Goal: Transaction & Acquisition: Purchase product/service

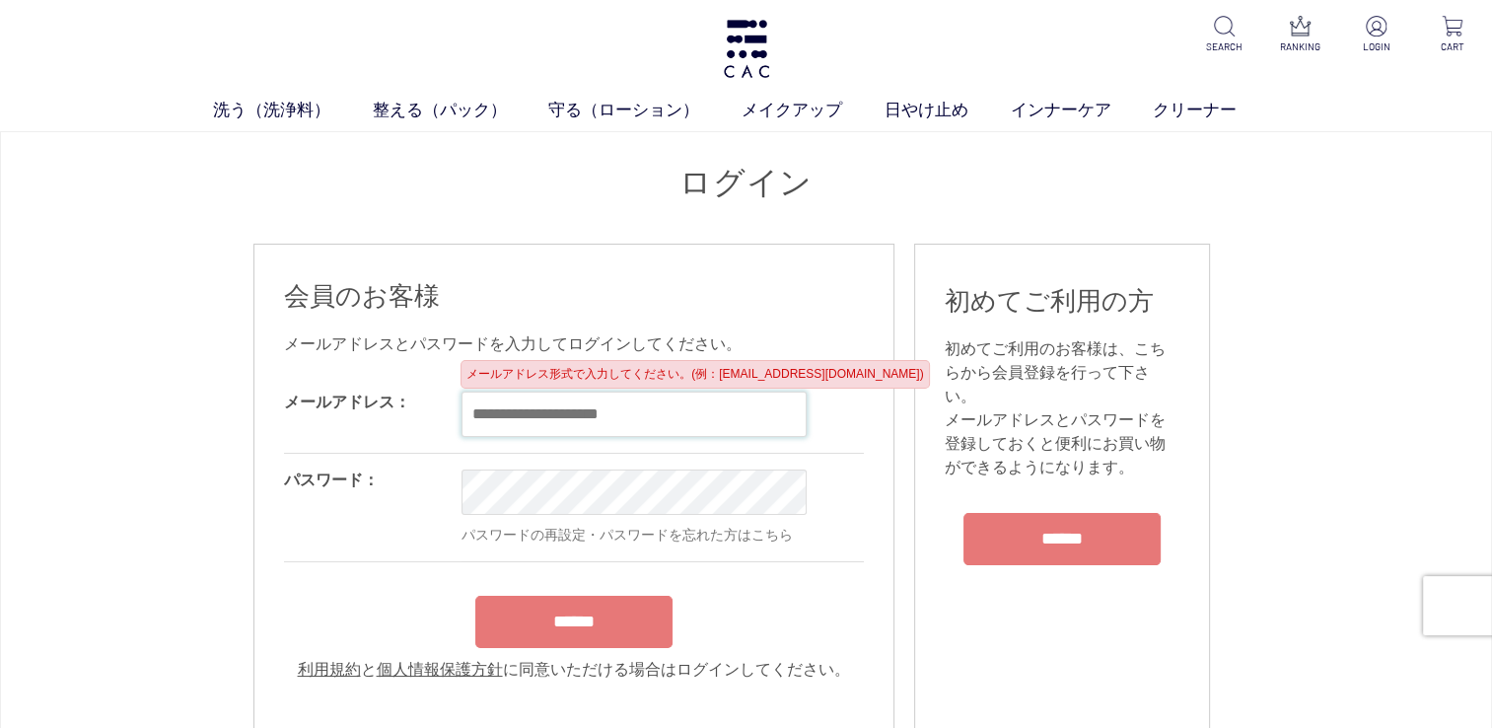
click at [512, 415] on input "email" at bounding box center [634, 413] width 345 height 45
type input "**********"
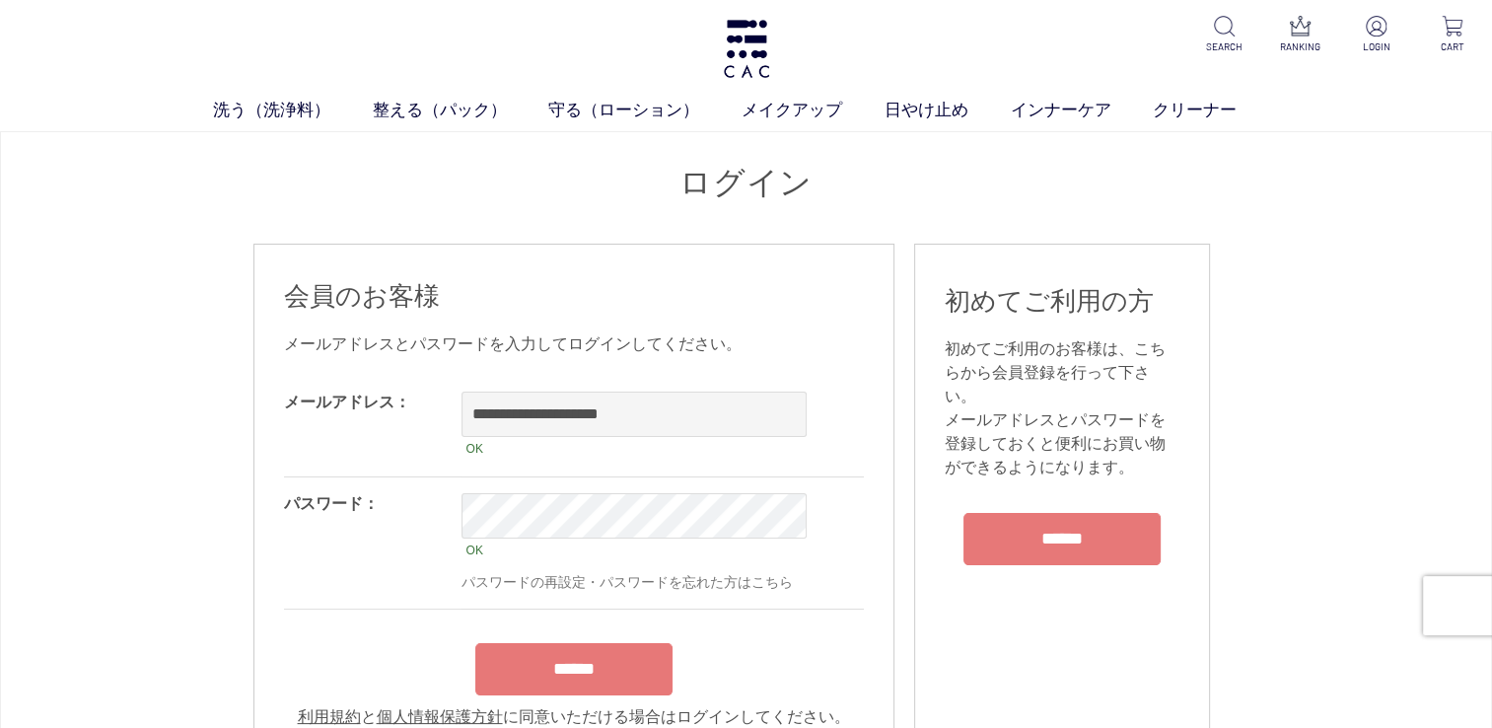
click at [580, 660] on input "******" at bounding box center [573, 669] width 197 height 52
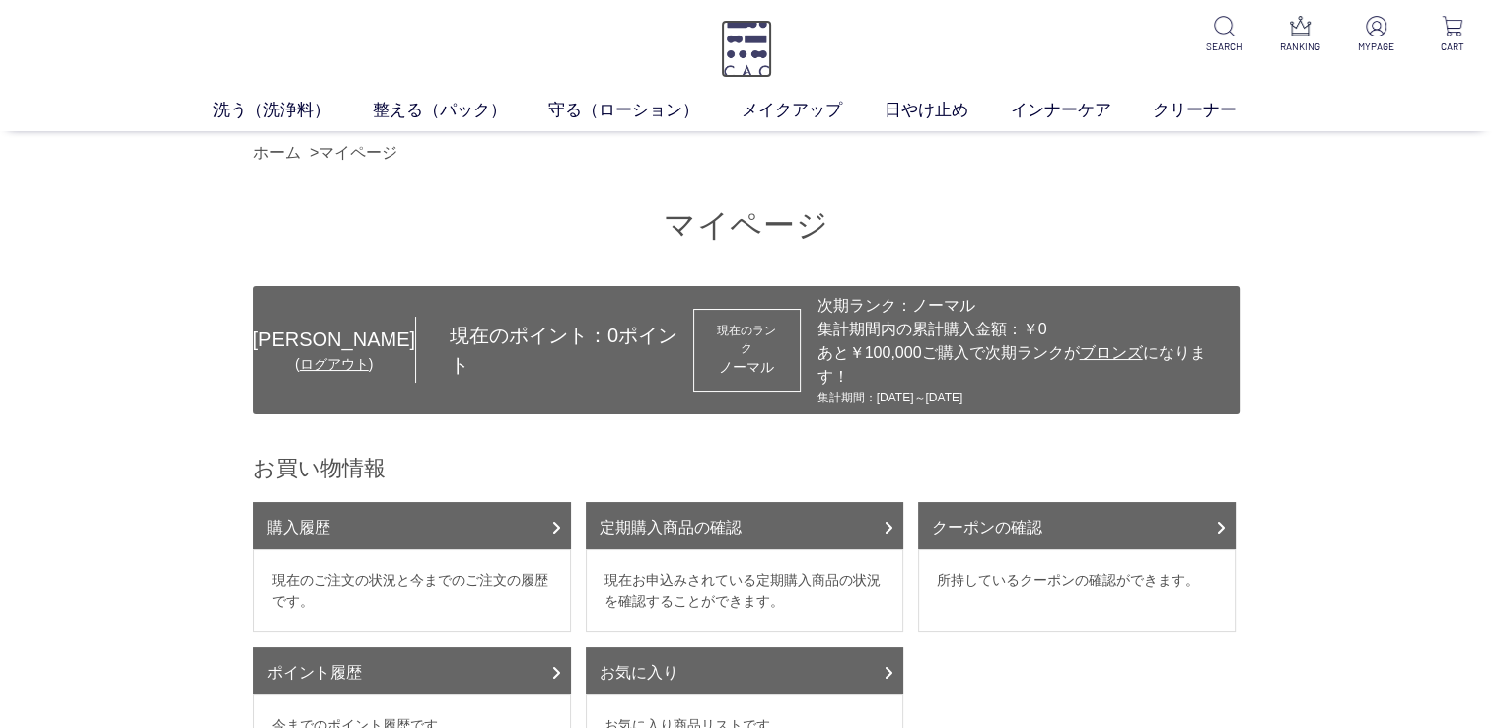
click at [737, 54] on img at bounding box center [746, 49] width 51 height 58
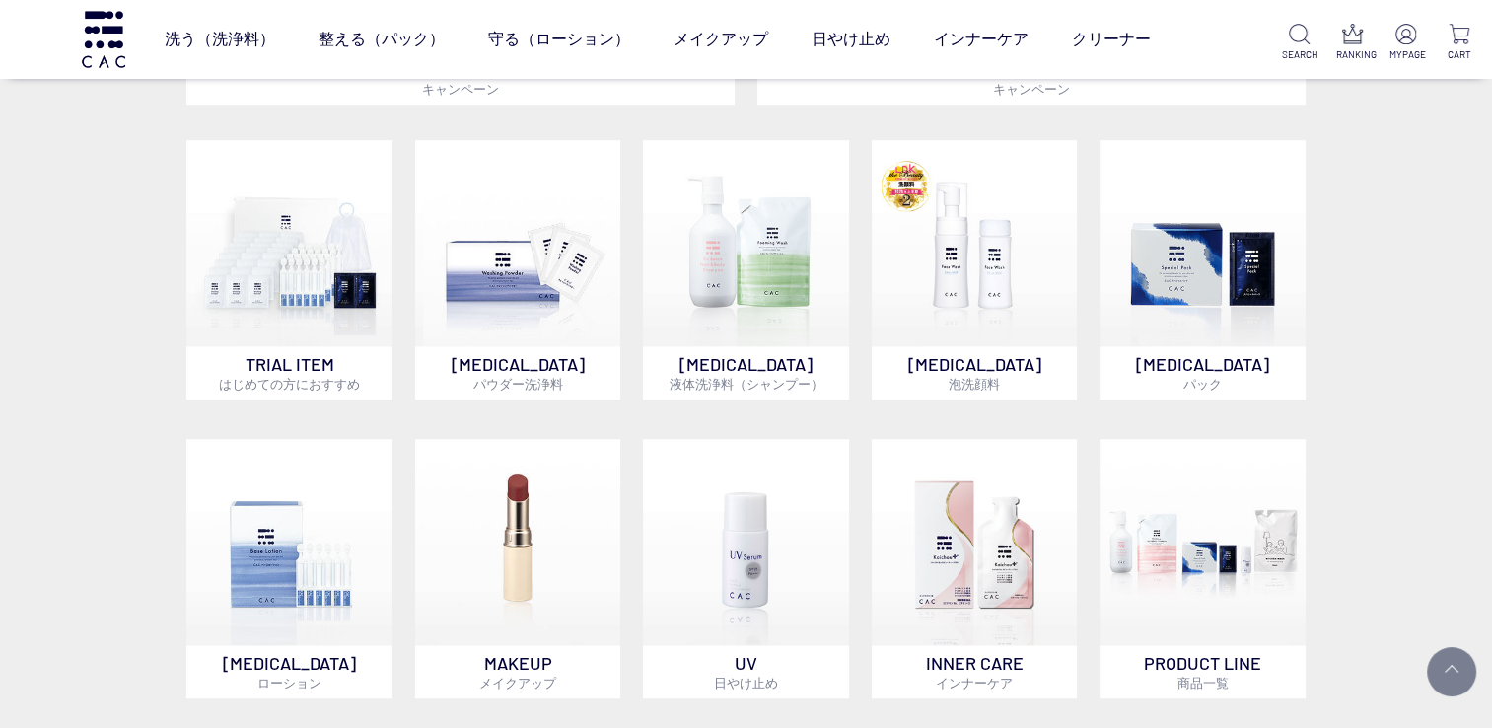
scroll to position [1124, 0]
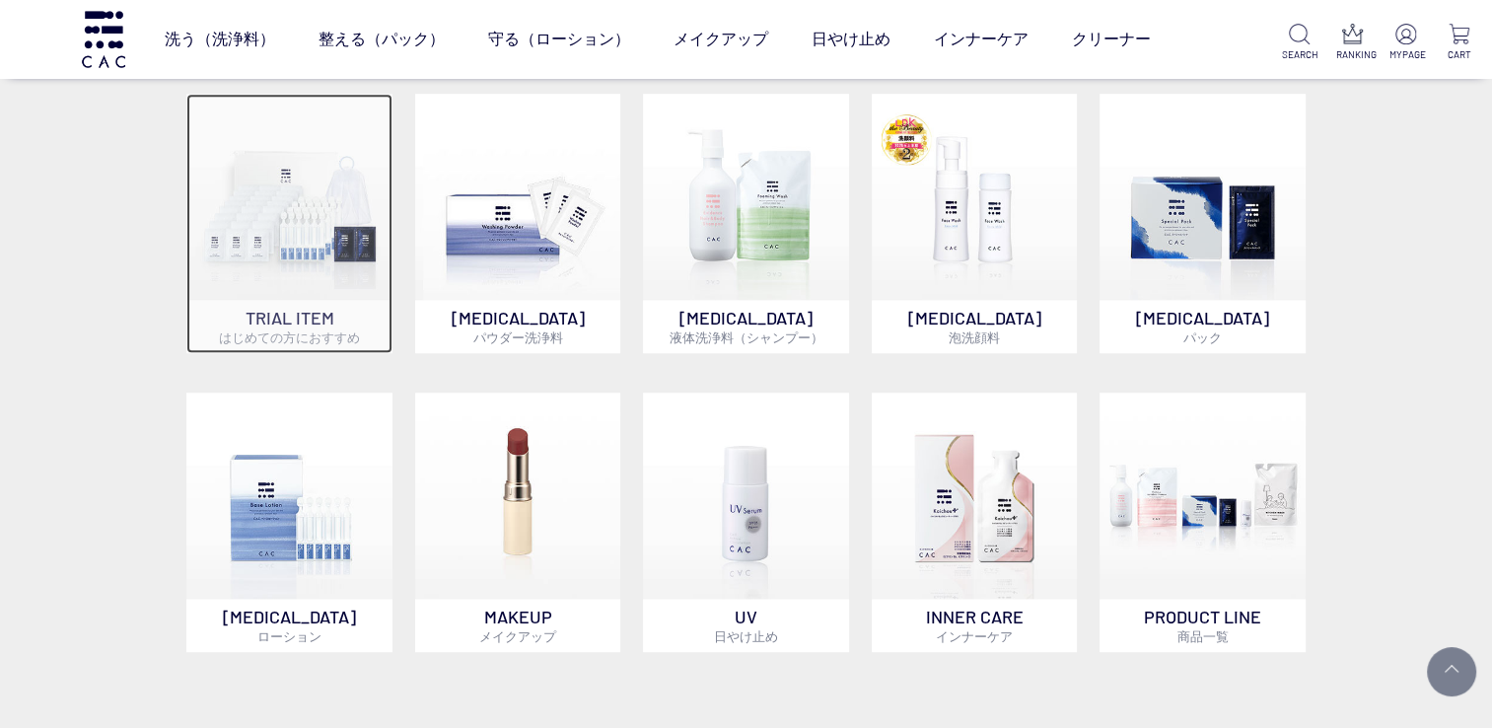
click at [302, 307] on p "TRIAL ITEM はじめての方におすすめ" at bounding box center [289, 326] width 206 height 53
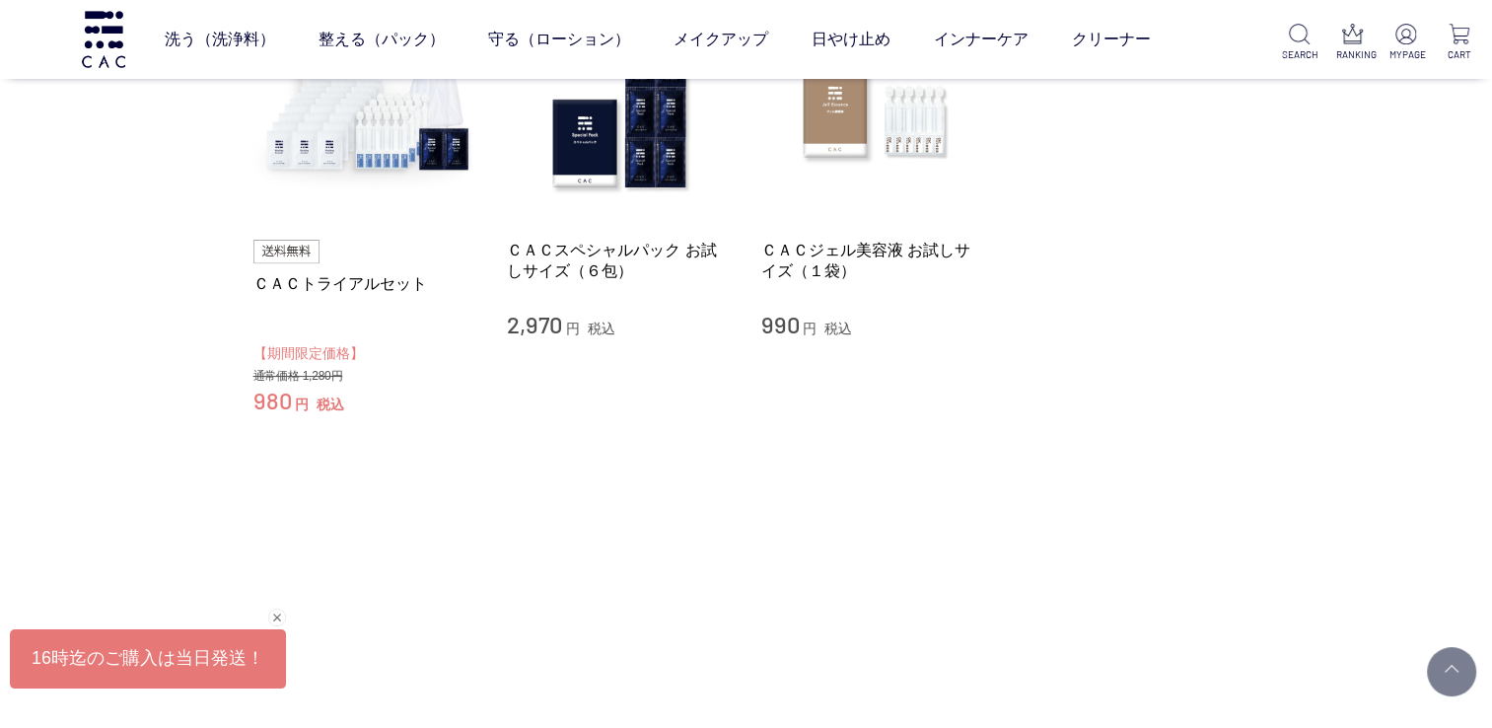
scroll to position [285, 0]
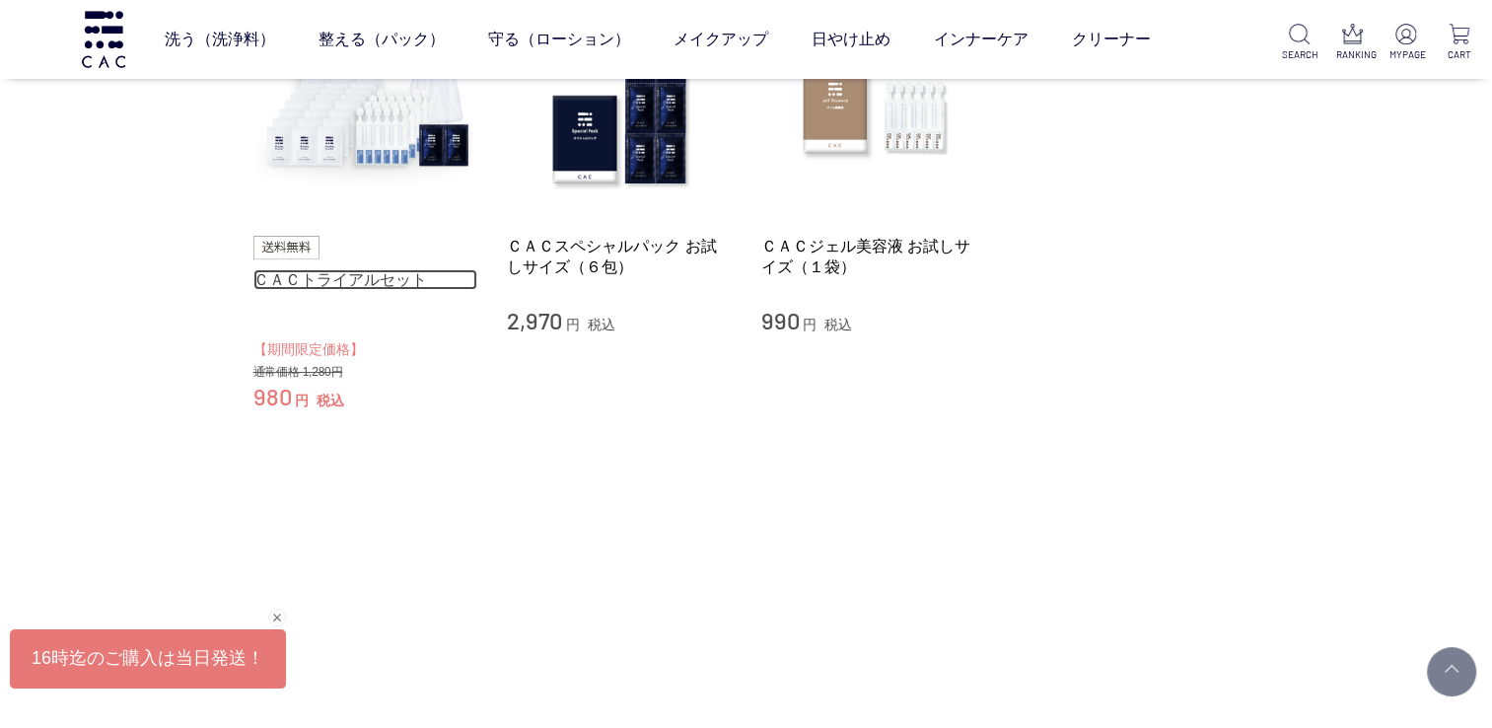
click at [304, 278] on link "ＣＡＣトライアルセット" at bounding box center [365, 279] width 225 height 21
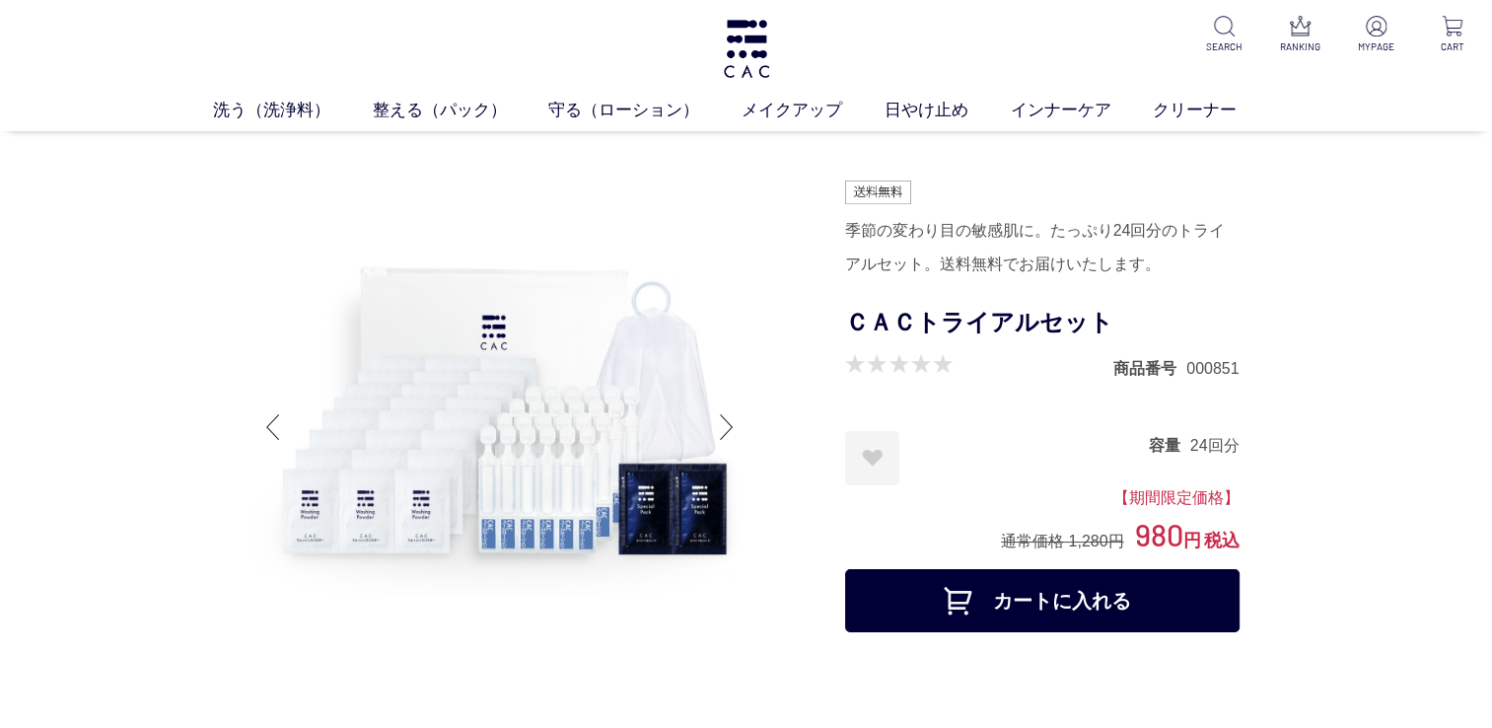
click at [1089, 612] on button "カートに入れる" at bounding box center [1042, 600] width 394 height 63
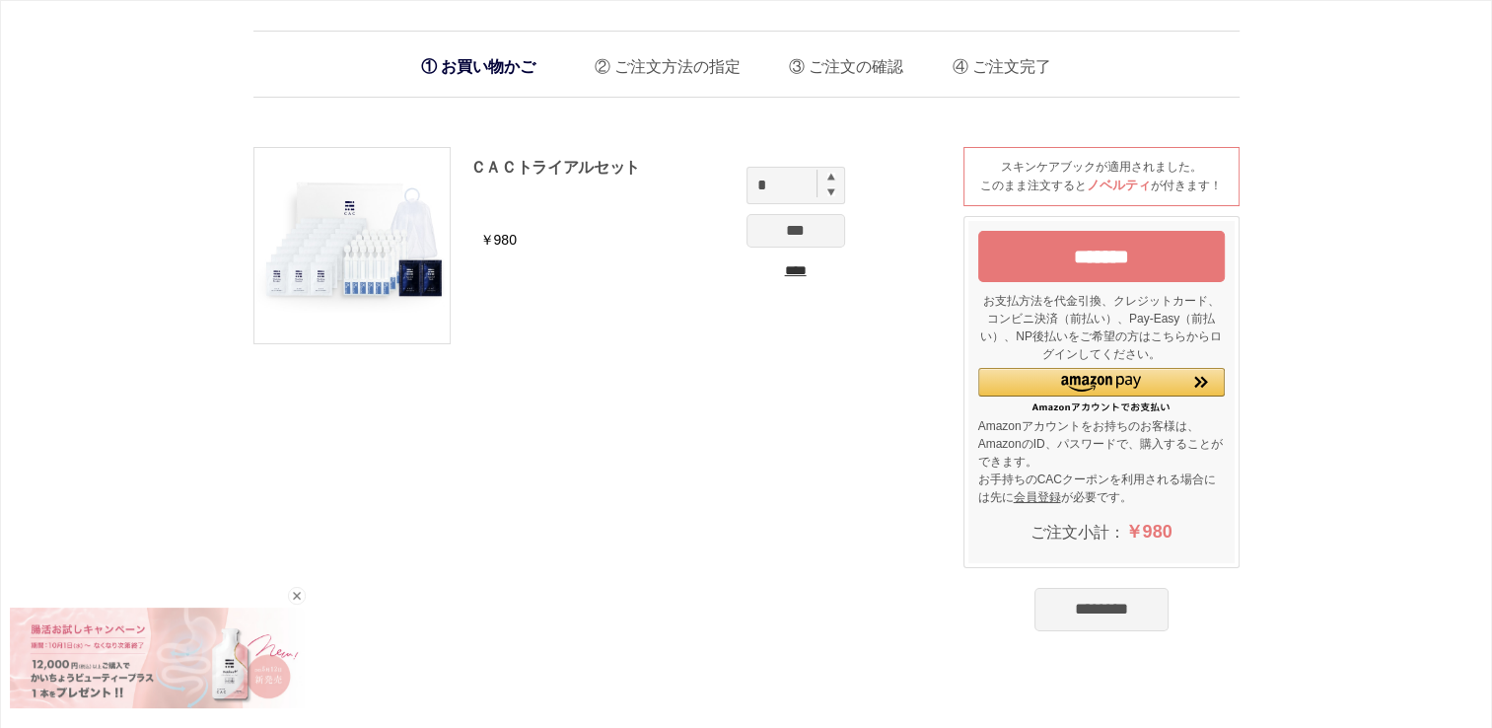
click at [1081, 259] on input "*******" at bounding box center [1101, 256] width 247 height 51
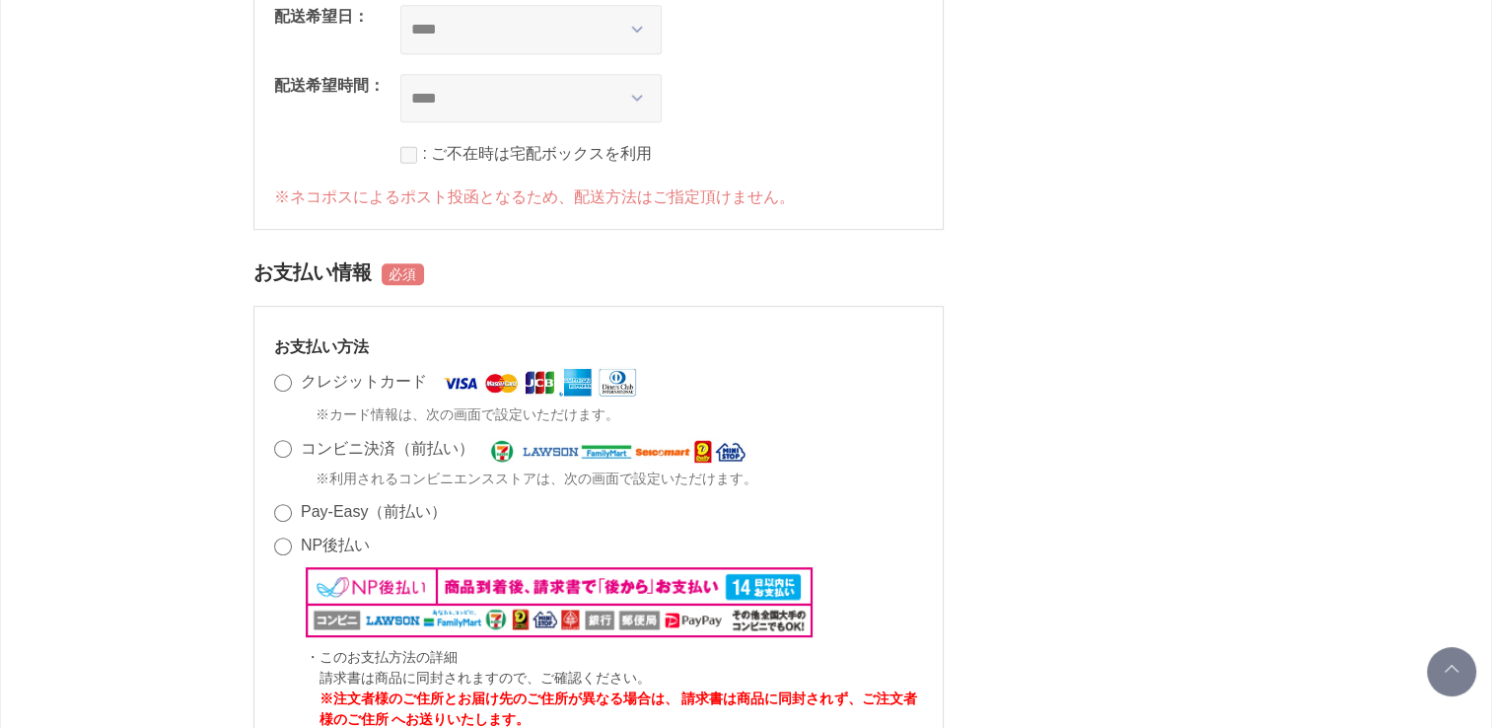
scroll to position [1031, 0]
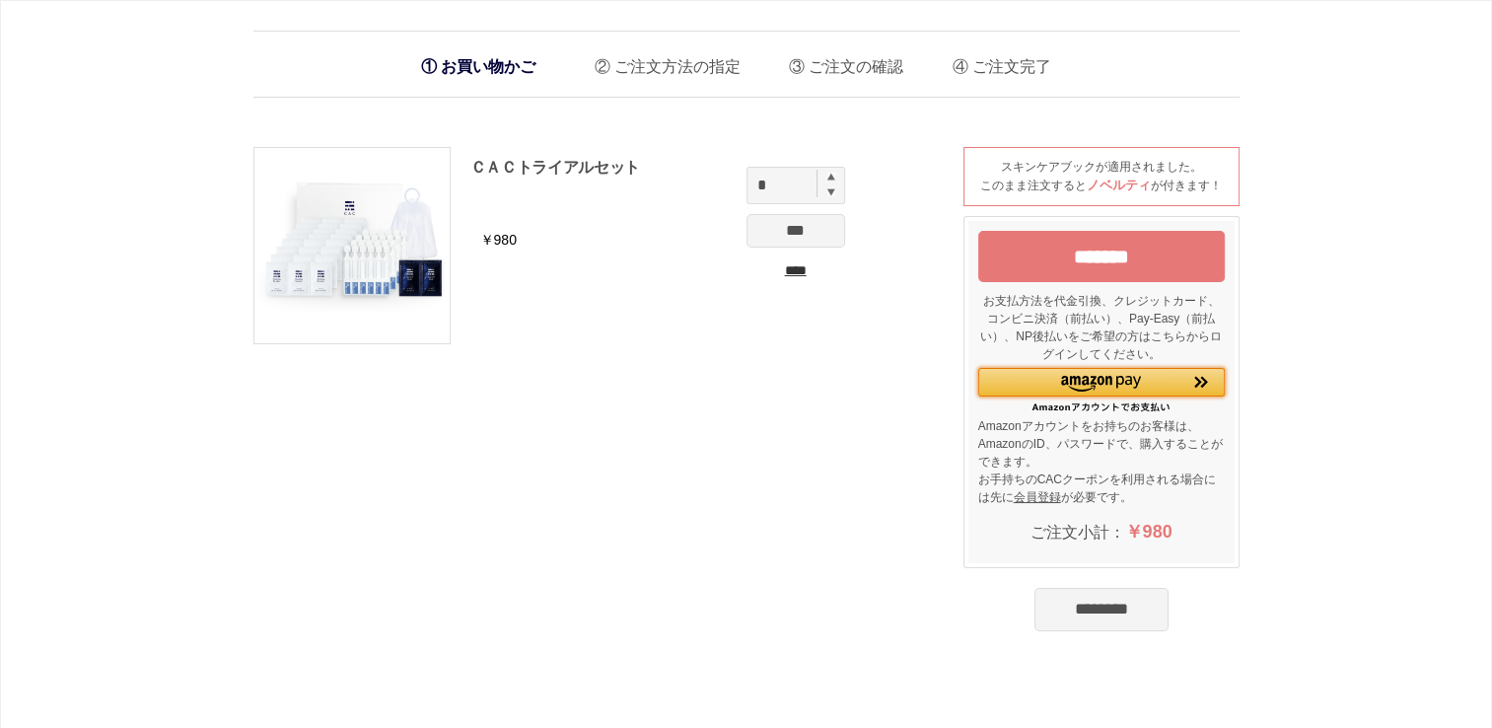
click at [1089, 383] on img "Amazon Pay - Amazonアカウントをお使いください" at bounding box center [1101, 384] width 80 height 16
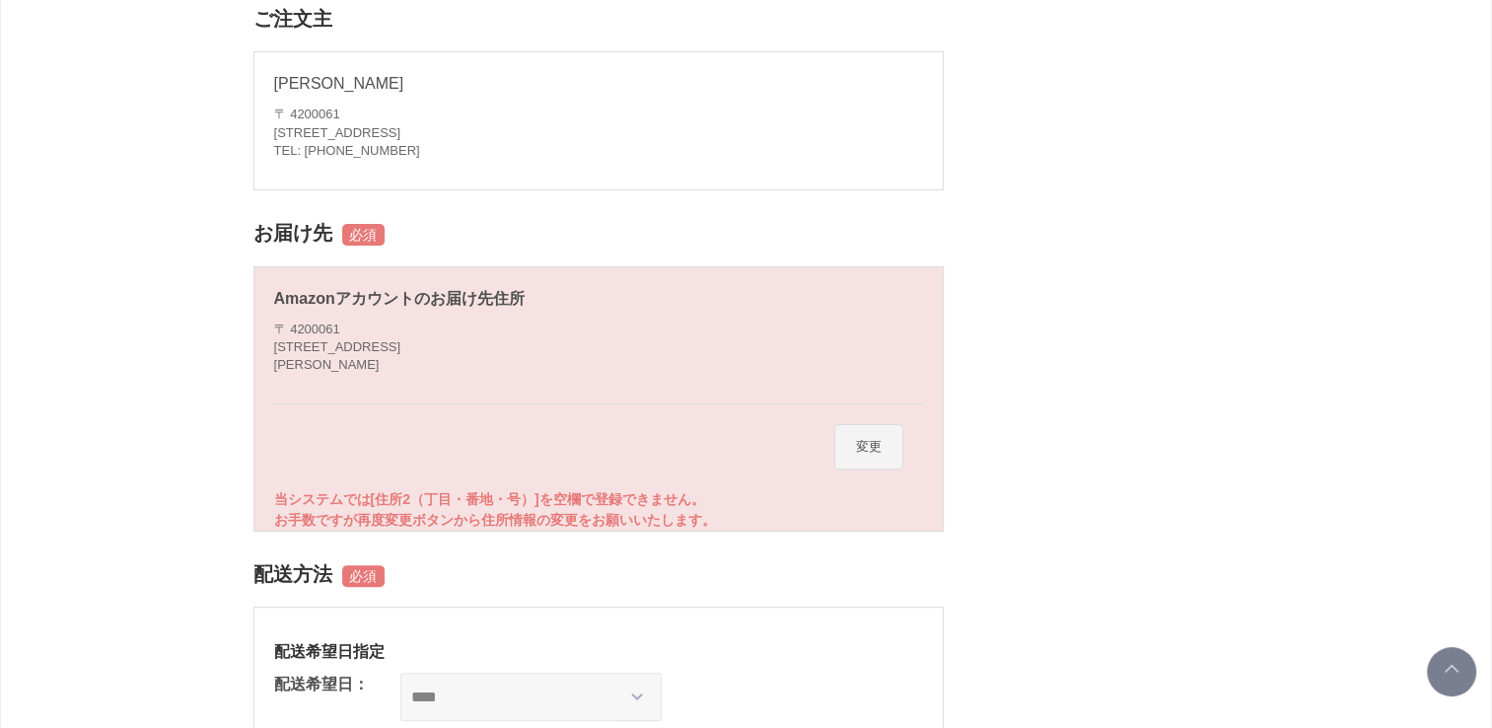
scroll to position [484, 0]
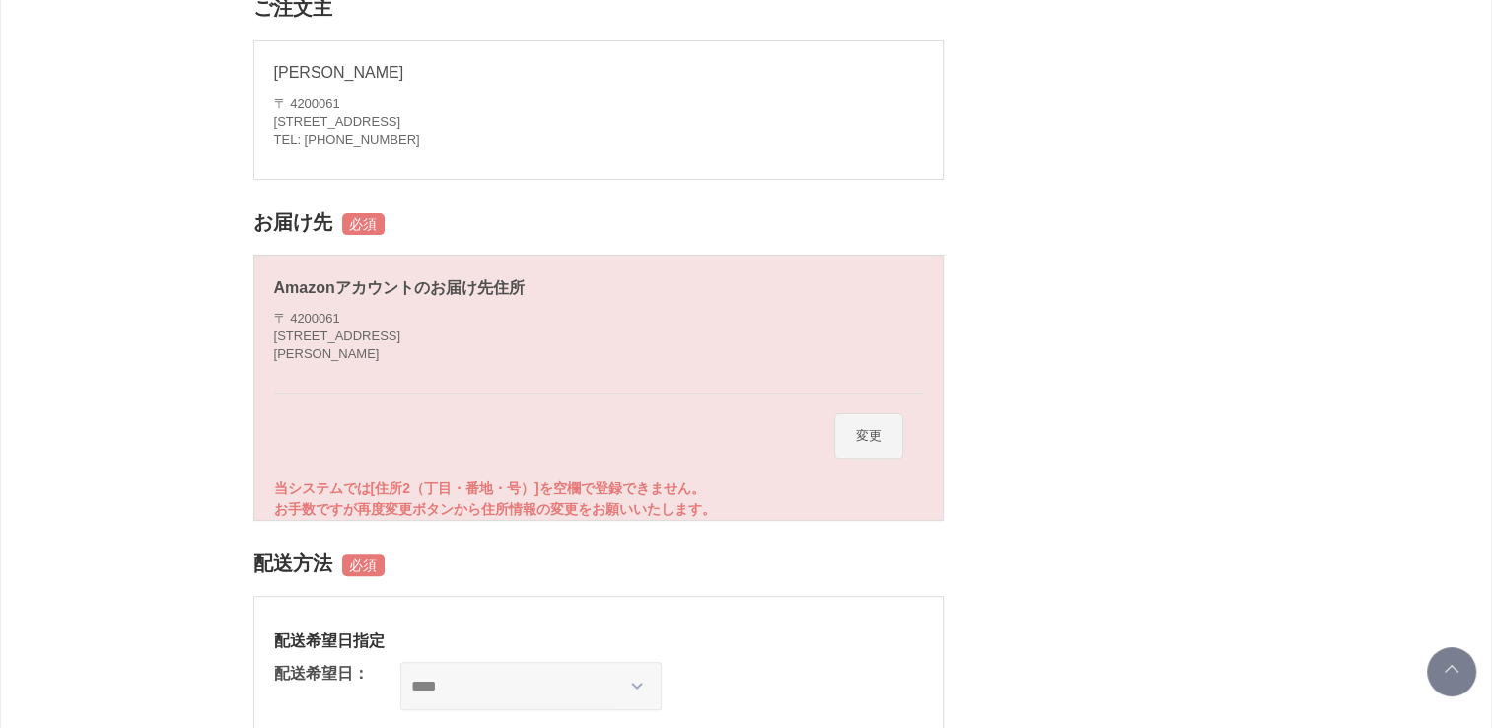
click at [869, 428] on button "変更" at bounding box center [868, 435] width 69 height 45
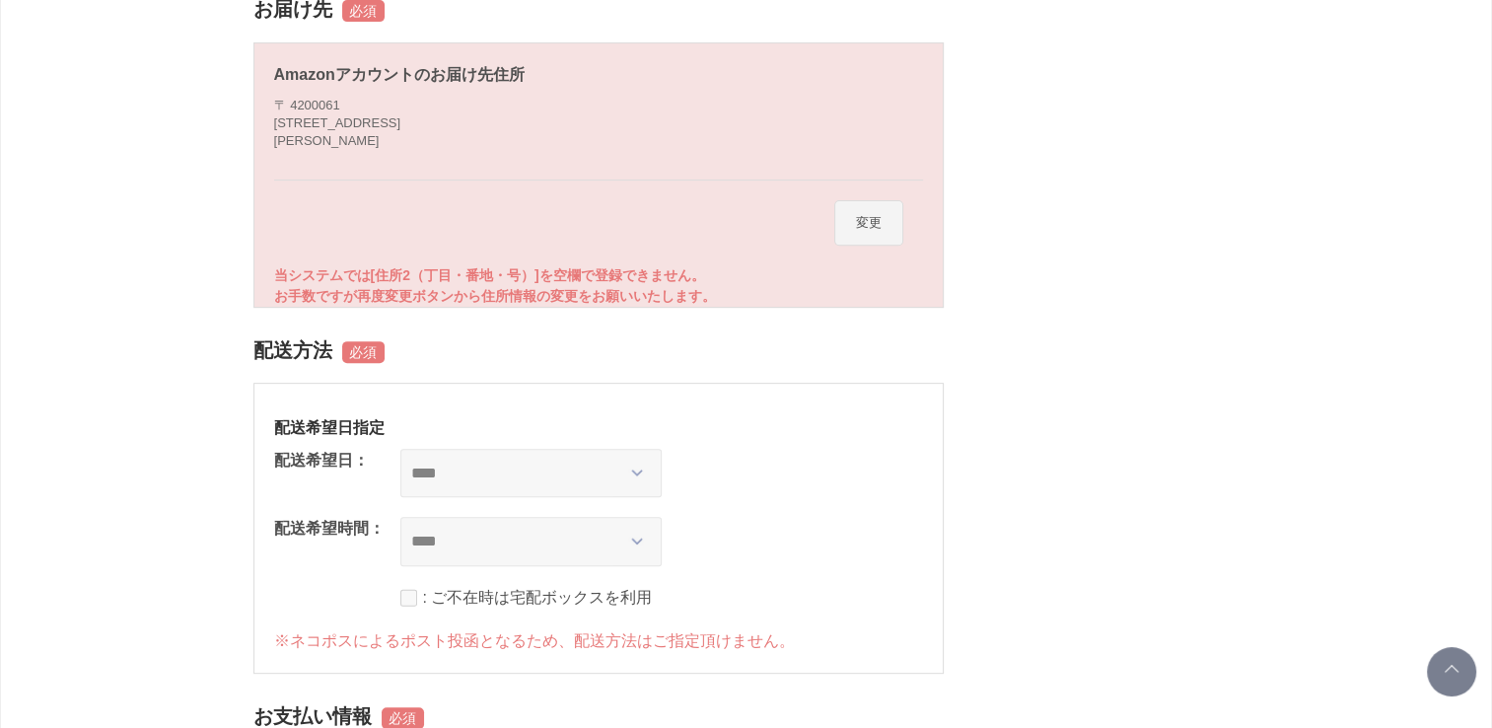
scroll to position [718, 0]
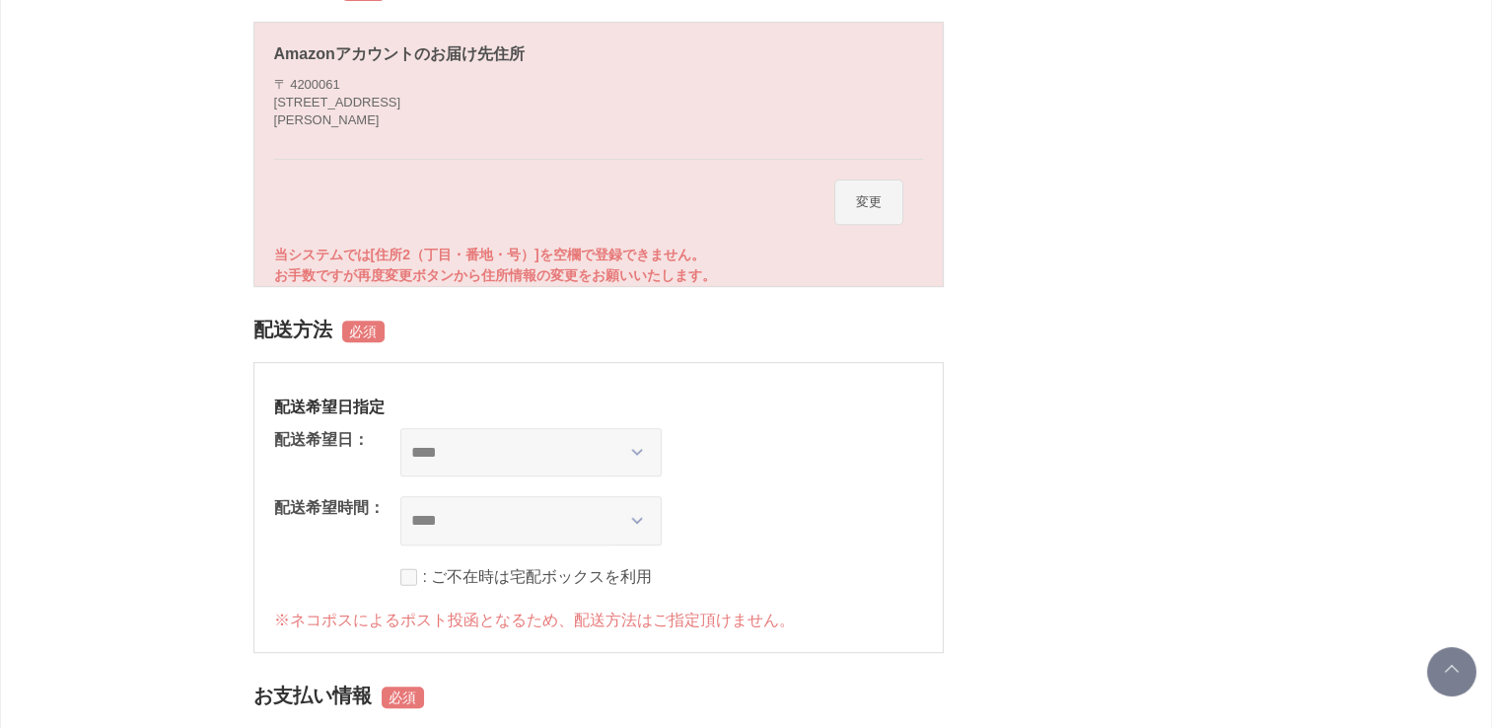
click at [864, 198] on button "変更" at bounding box center [868, 201] width 69 height 45
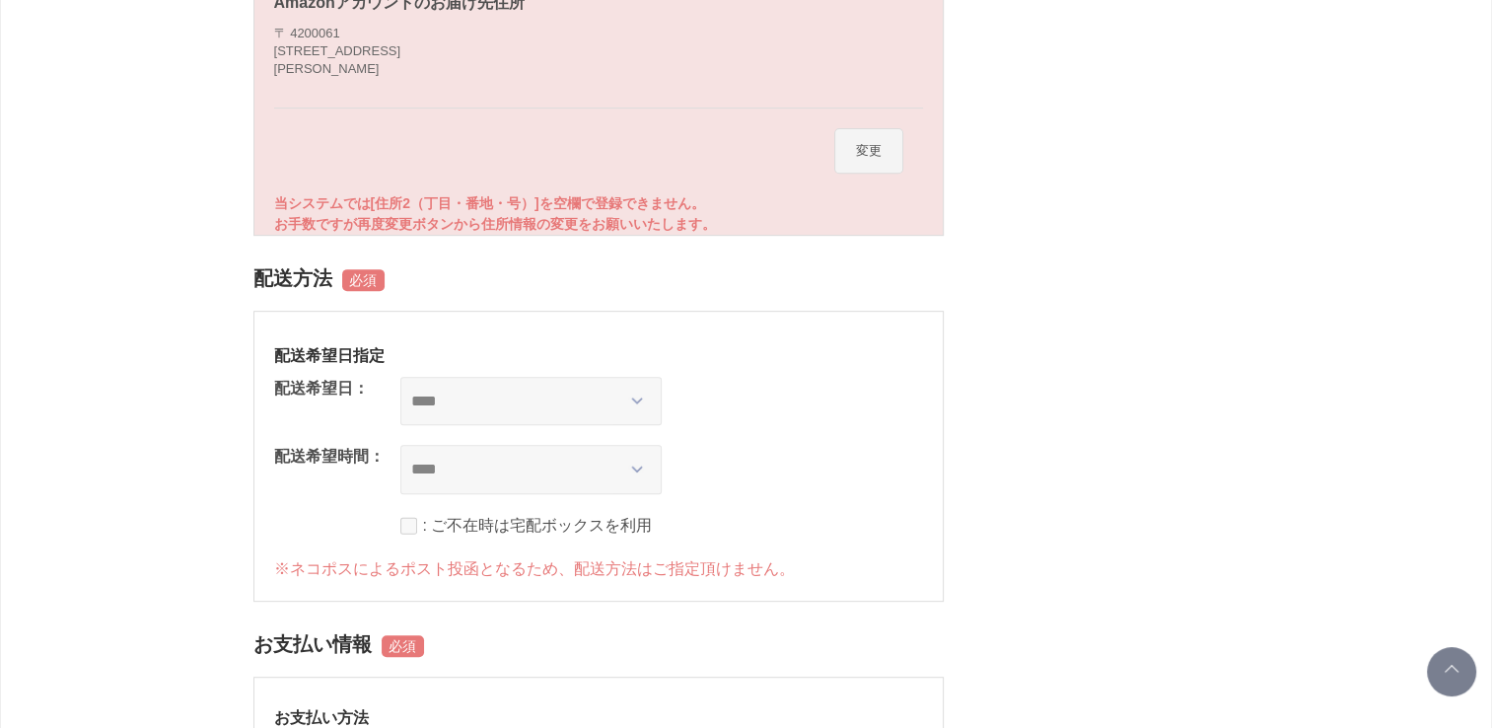
scroll to position [772, 0]
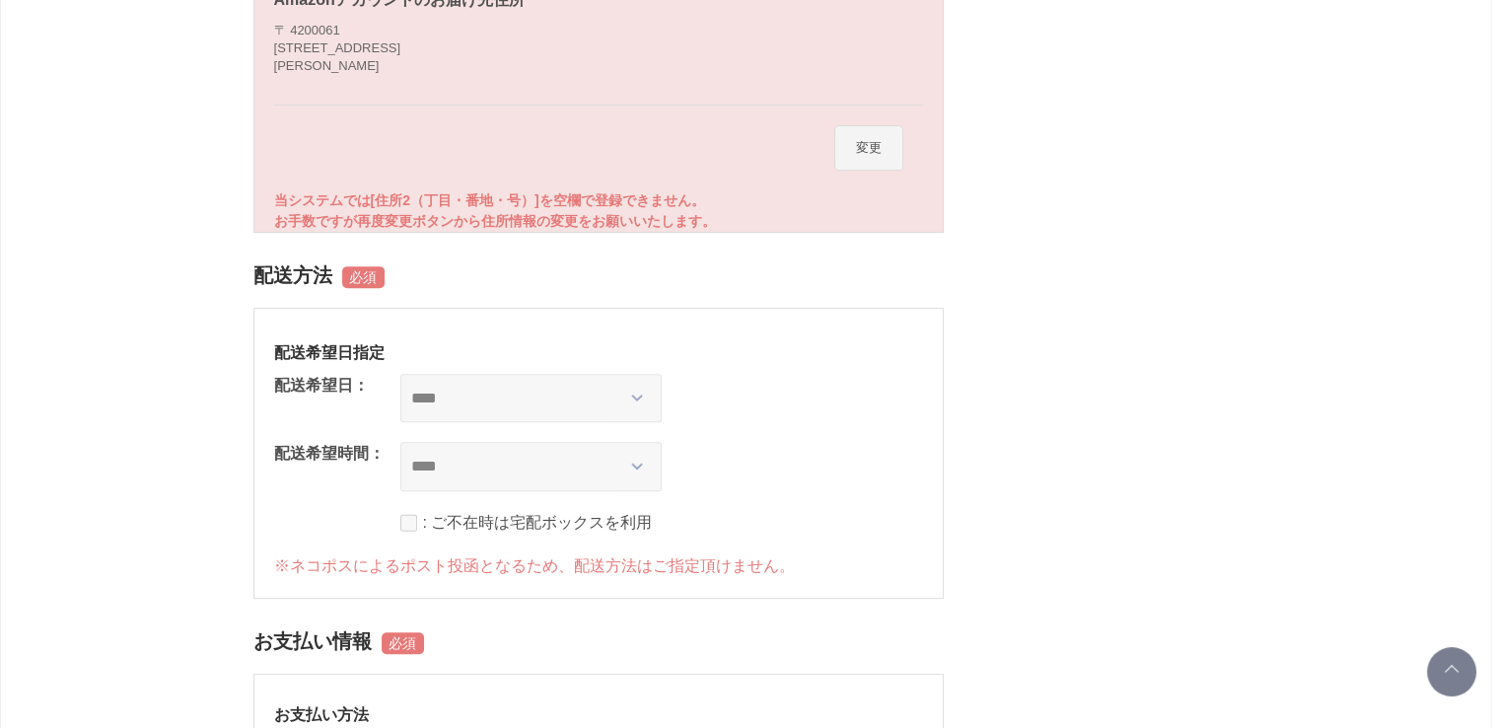
click at [867, 140] on button "変更" at bounding box center [868, 147] width 69 height 45
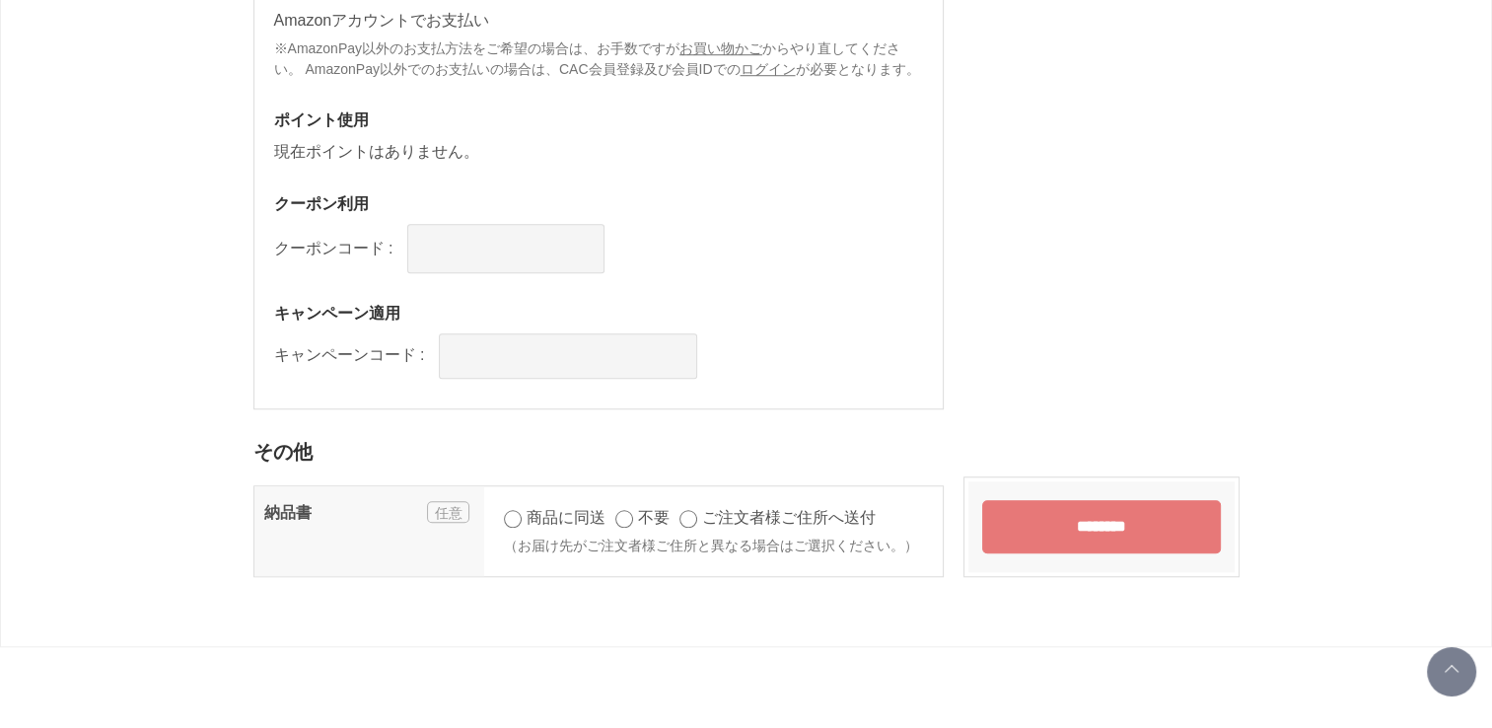
scroll to position [1529, 0]
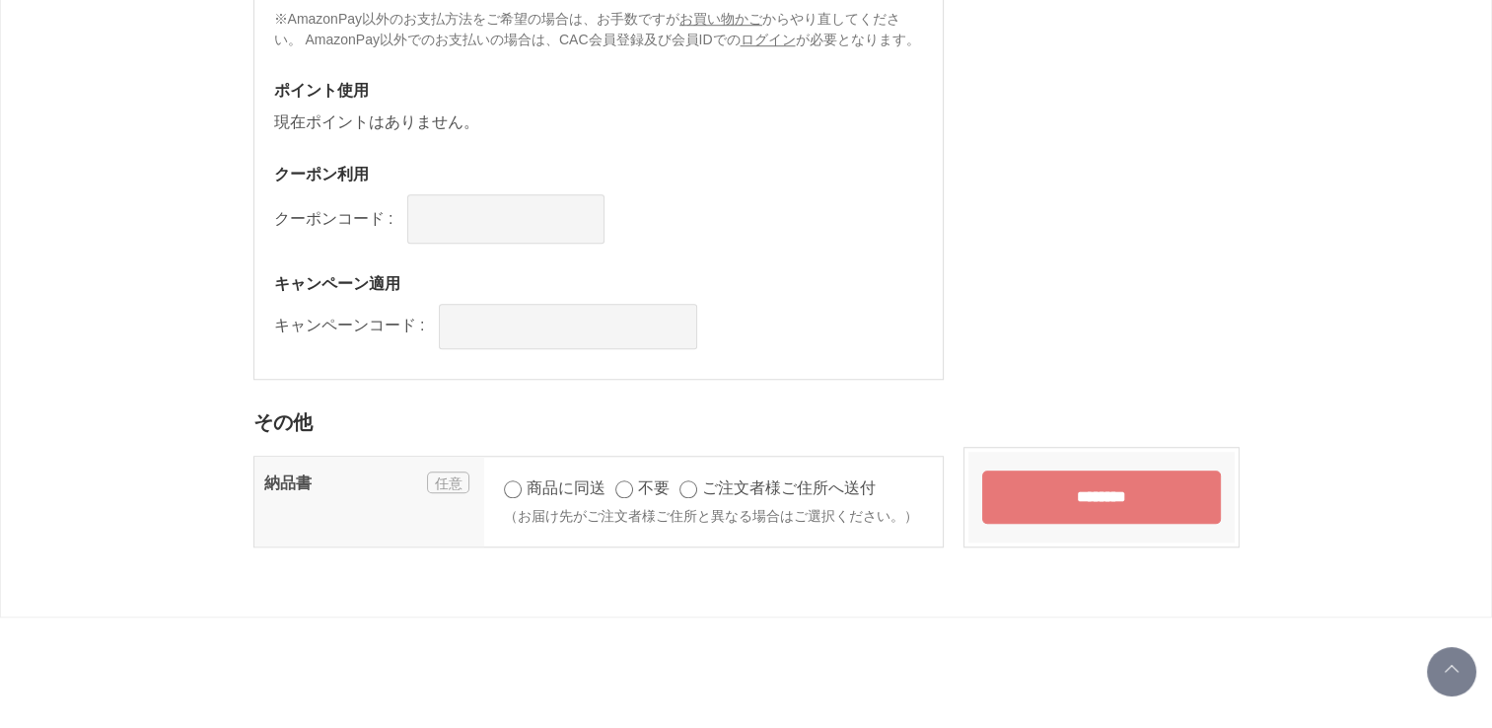
click at [1093, 486] on input "********" at bounding box center [1101, 496] width 239 height 53
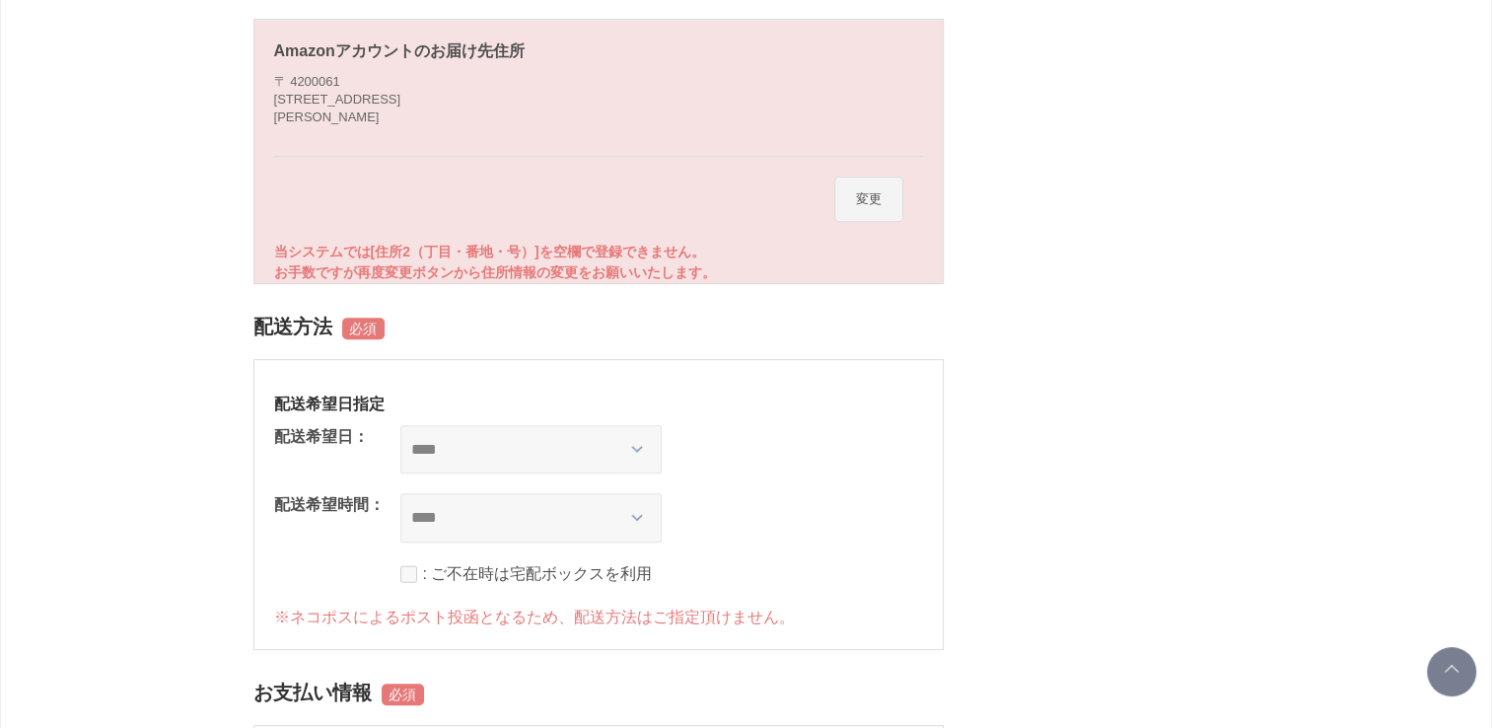
scroll to position [724, 0]
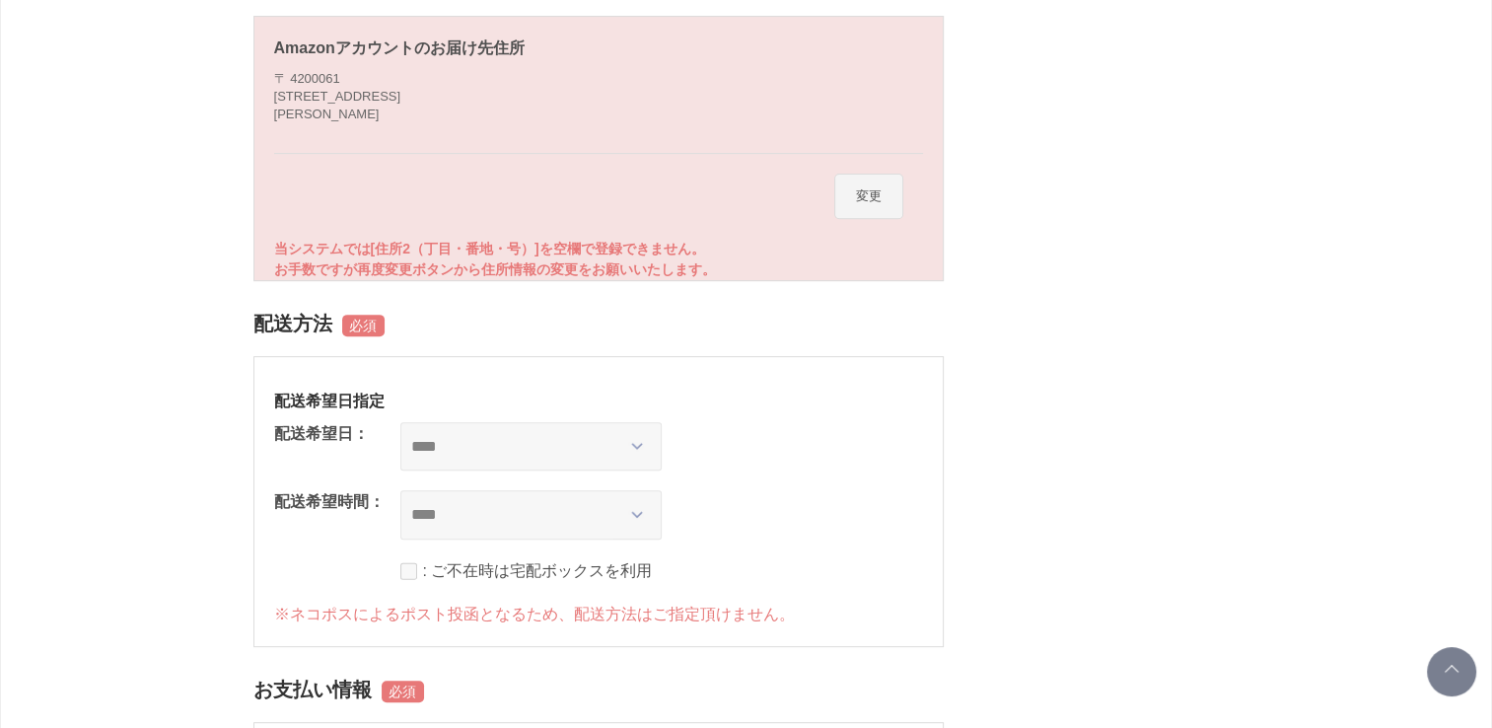
click at [877, 192] on button "変更" at bounding box center [868, 196] width 69 height 45
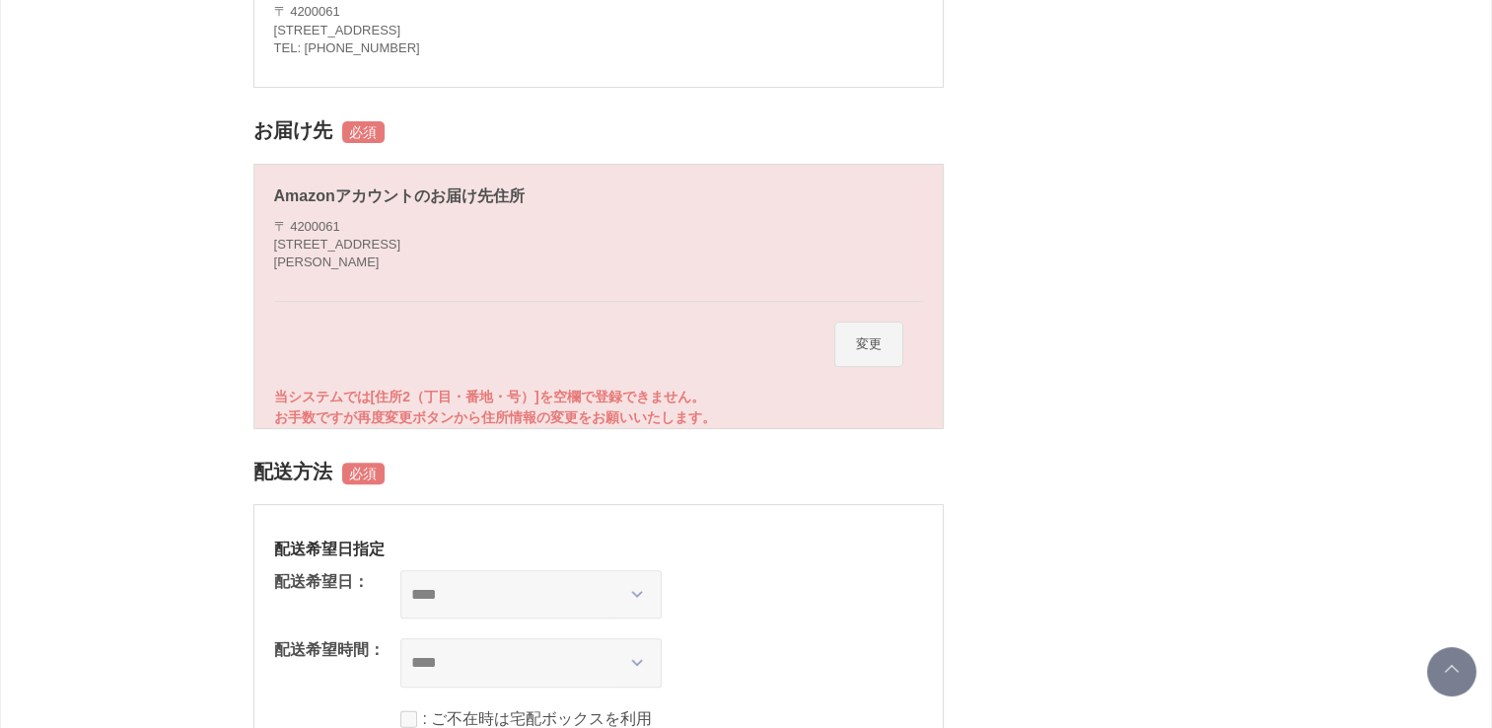
scroll to position [578, 0]
click at [860, 342] on button "変更" at bounding box center [868, 342] width 69 height 45
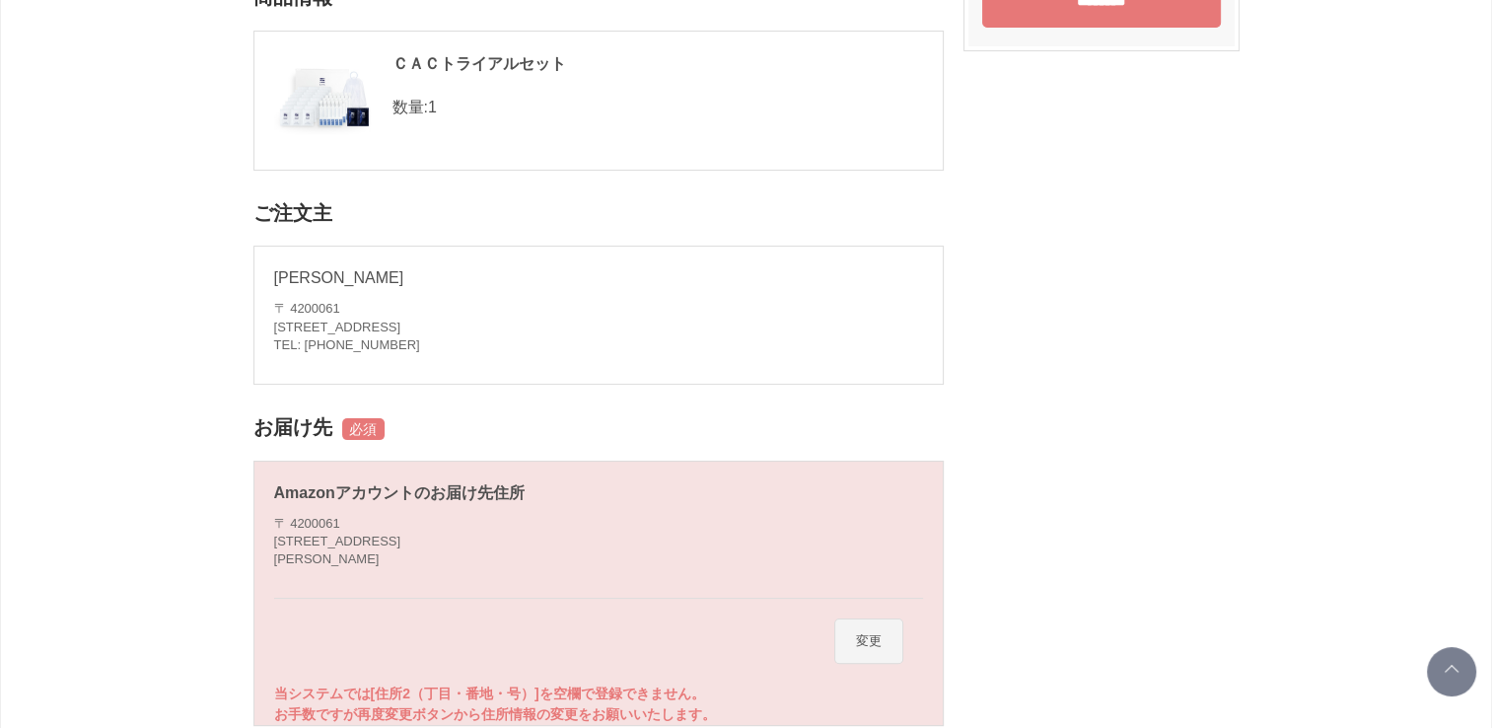
scroll to position [295, 0]
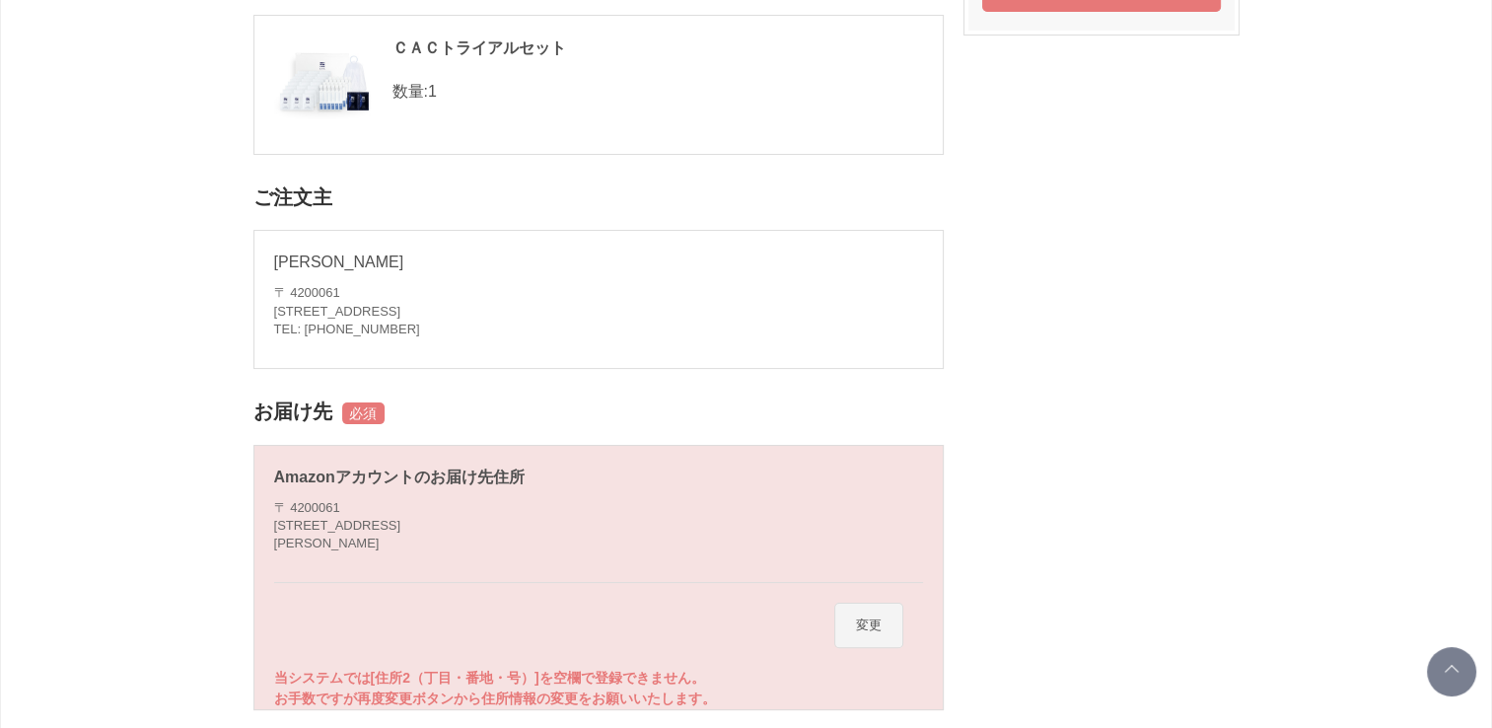
click at [359, 276] on div "新井 淑惠 様 〒 4200061 静岡県静岡市葵区新富町１－５ TEL: 054-253-5827" at bounding box center [598, 294] width 649 height 88
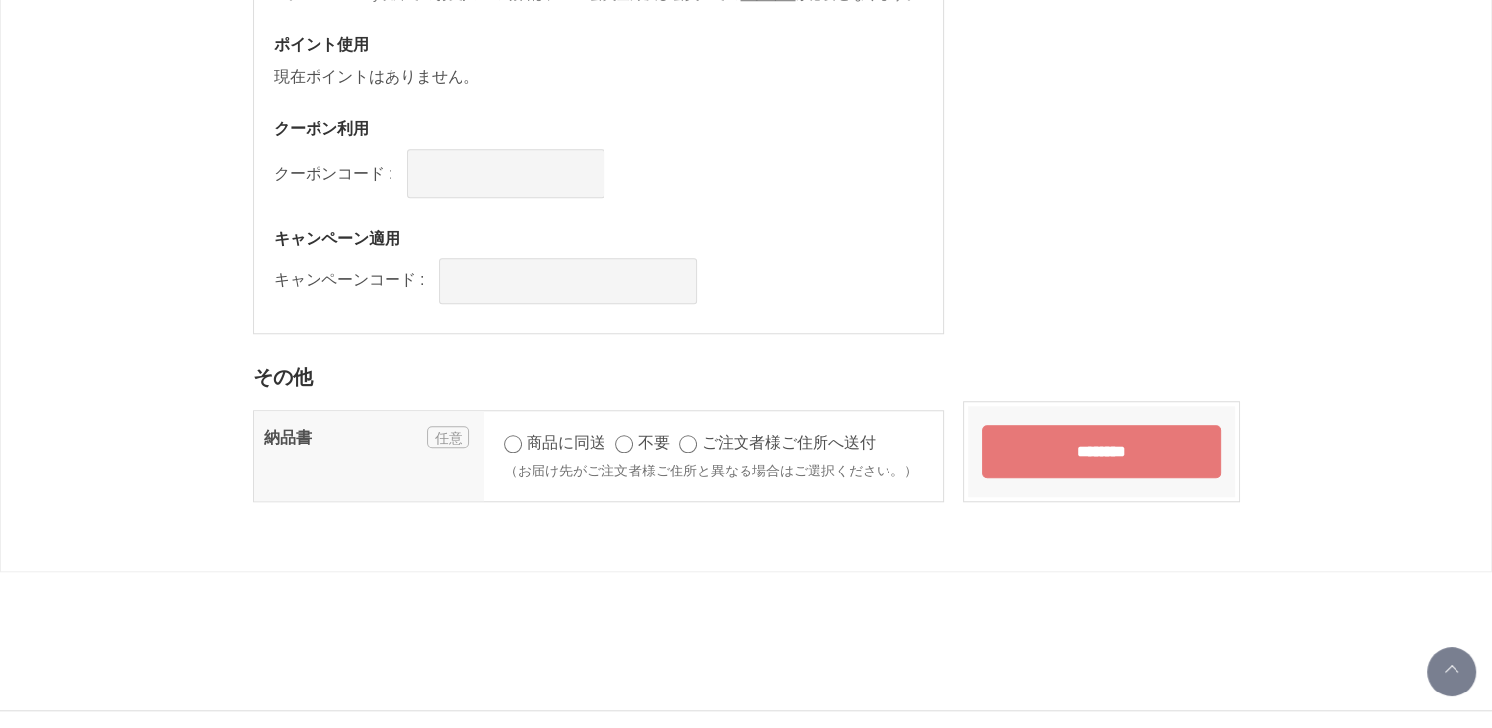
scroll to position [1604, 0]
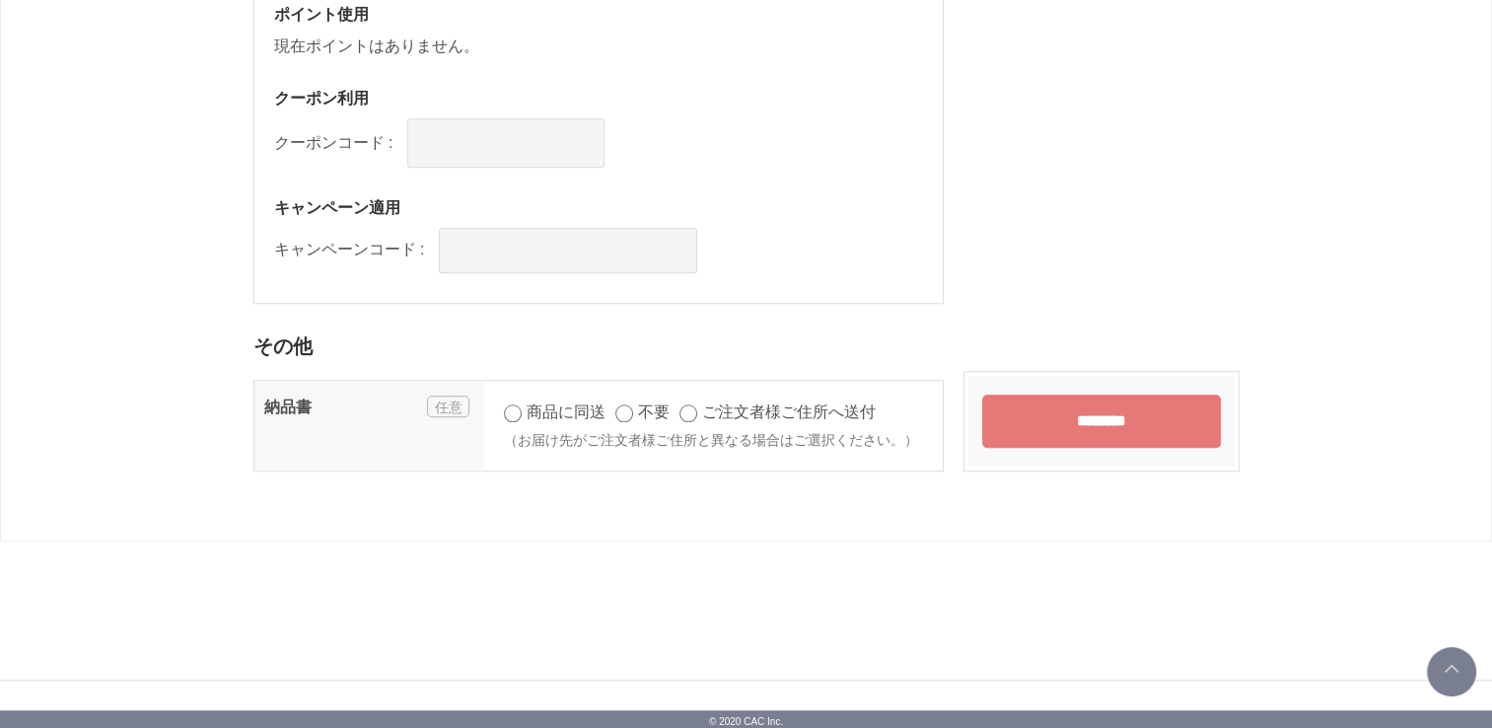
click at [1089, 415] on input "********" at bounding box center [1101, 420] width 239 height 53
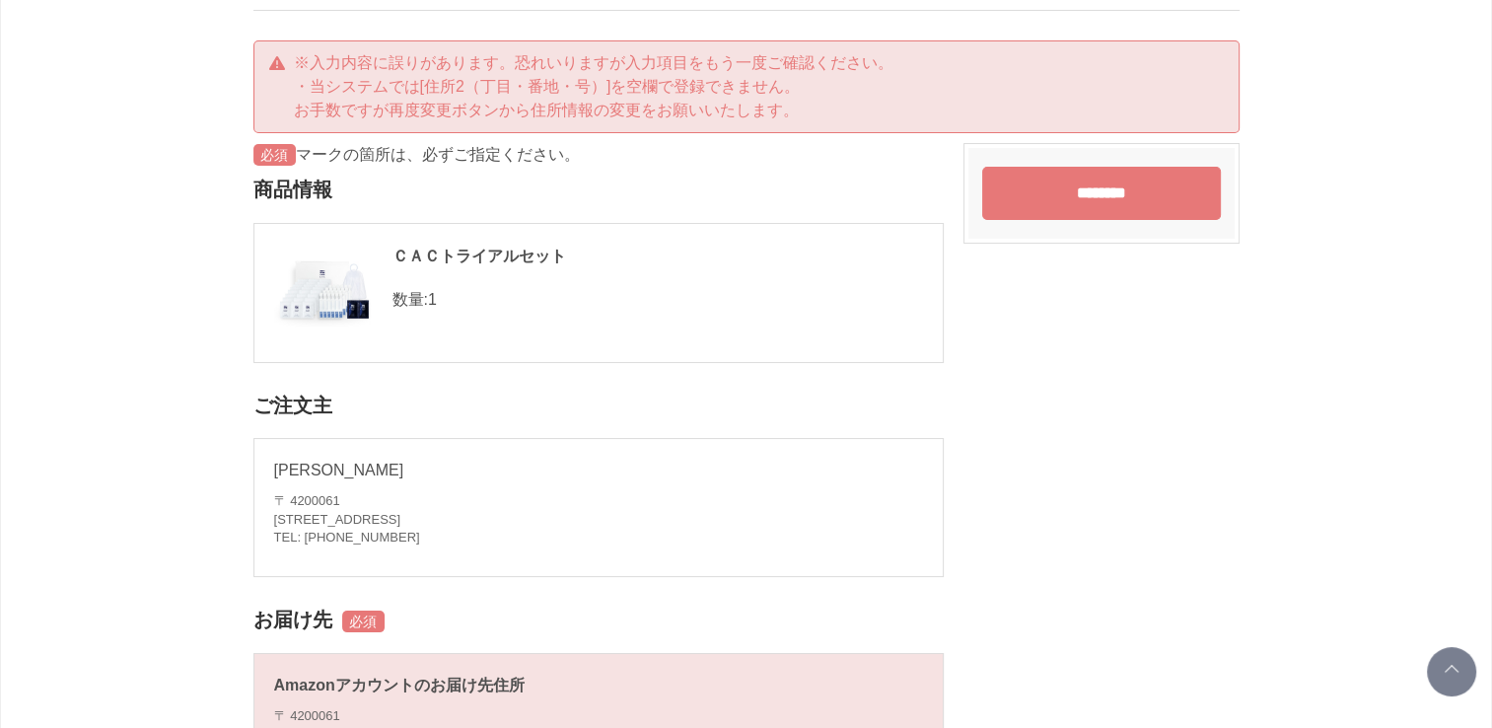
scroll to position [85, 0]
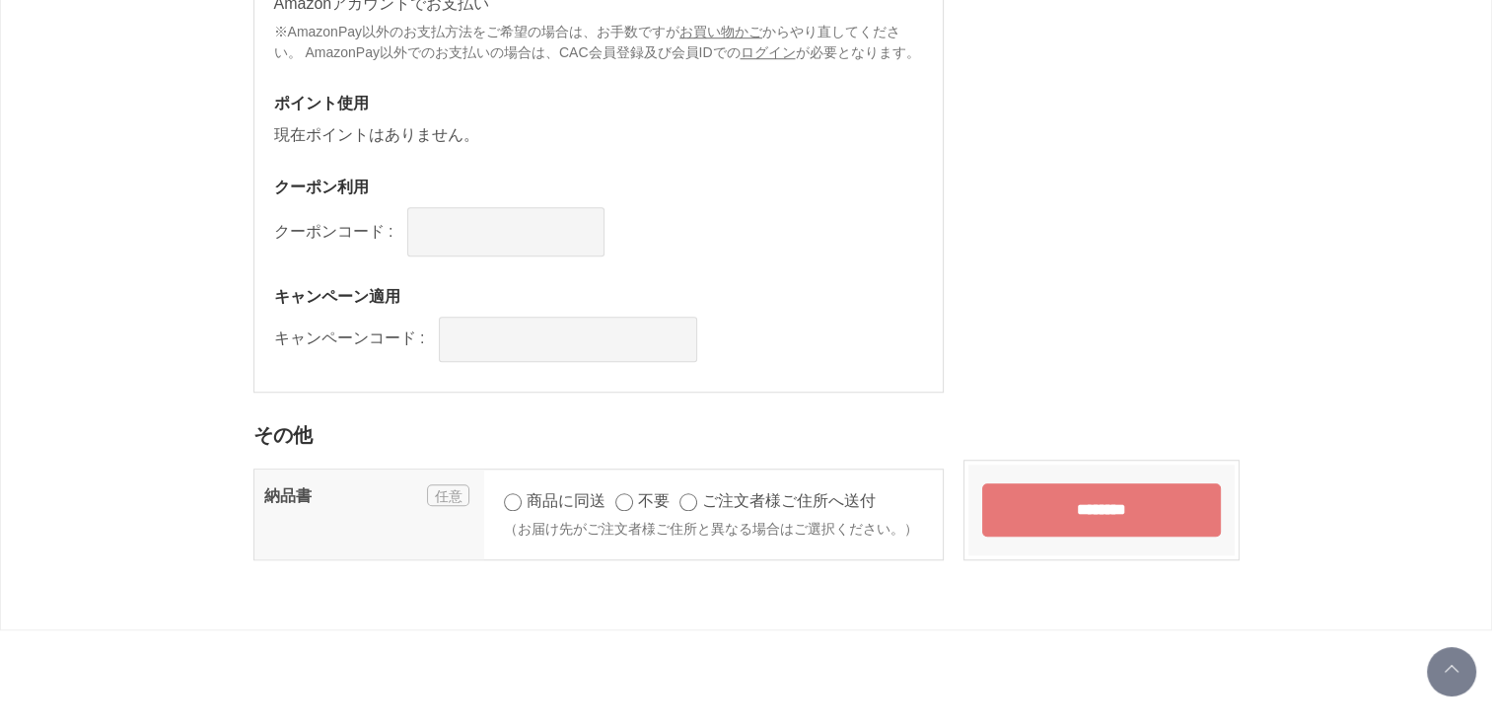
scroll to position [1604, 0]
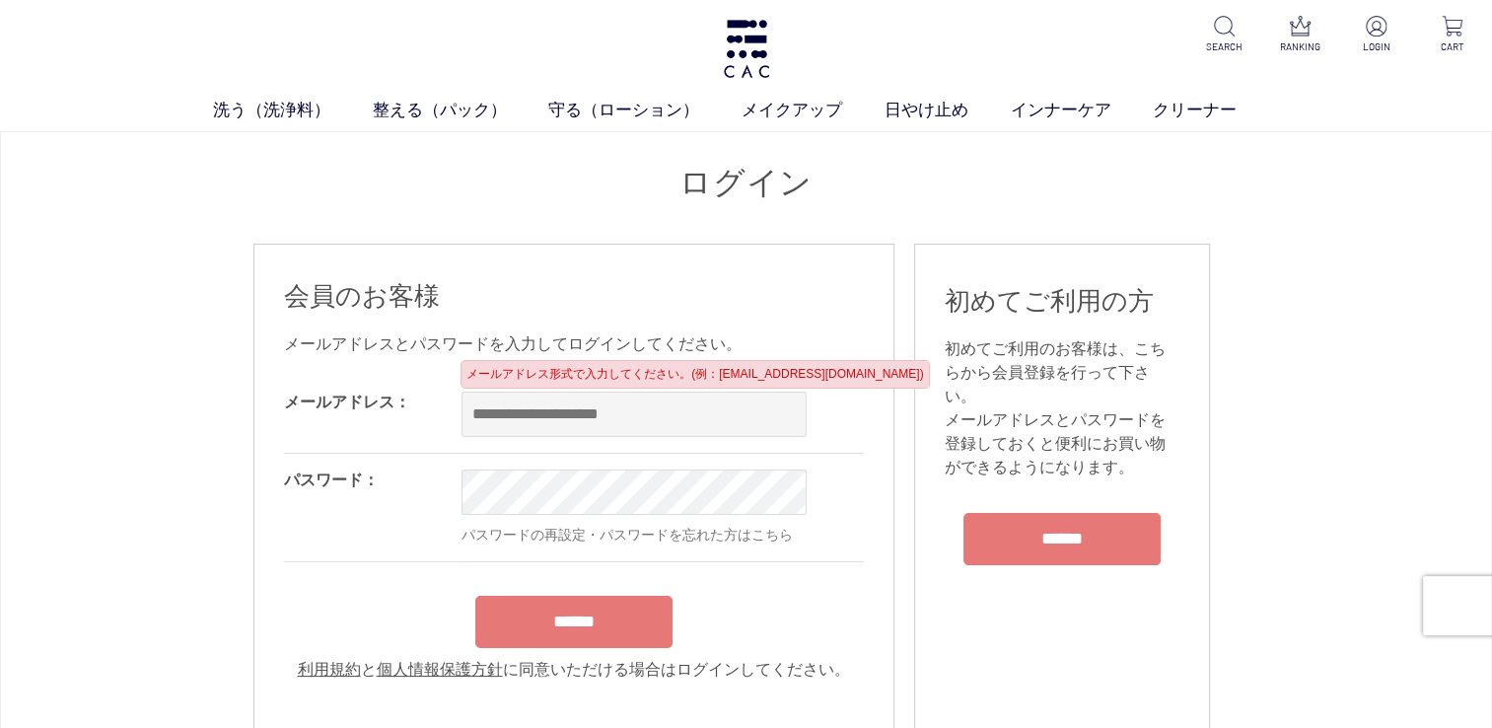
click at [594, 427] on input "email" at bounding box center [634, 413] width 345 height 45
type input "**********"
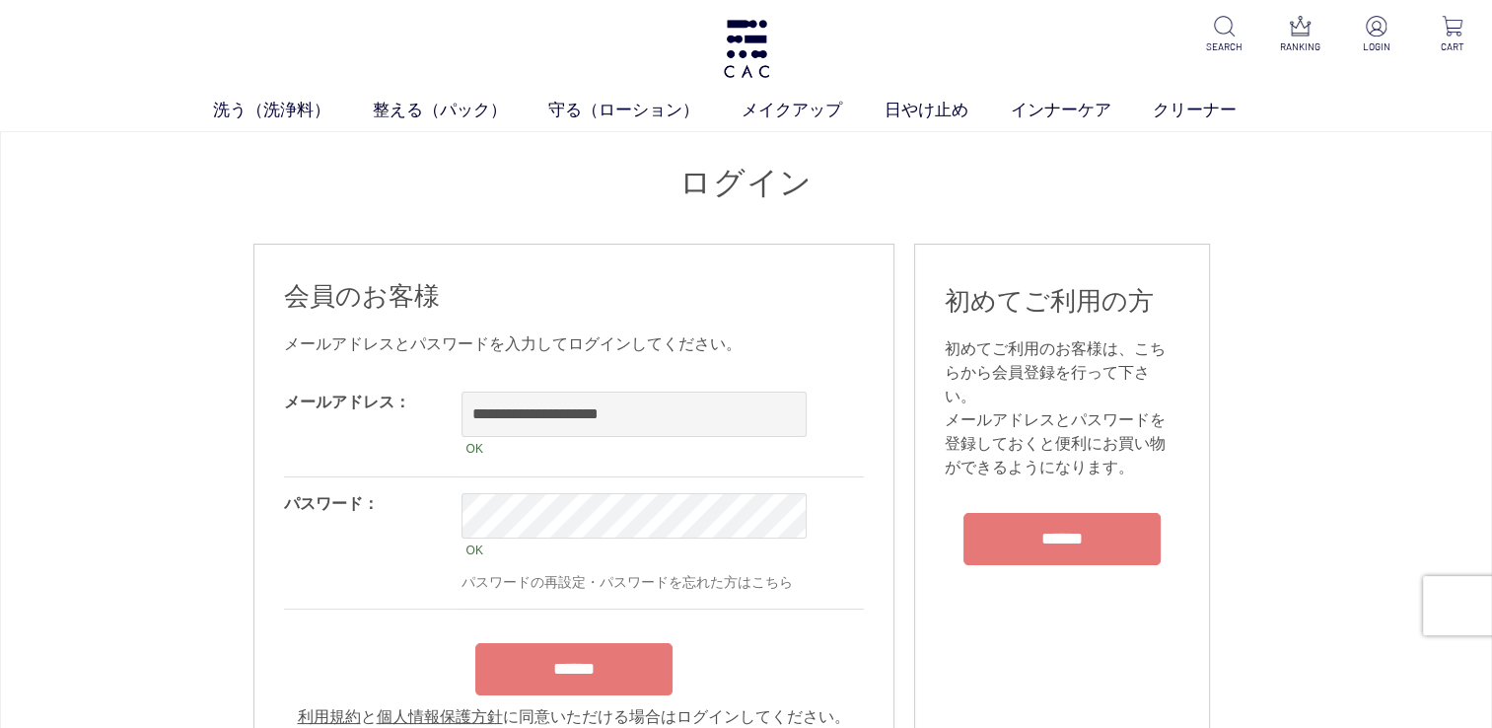
click at [616, 657] on input "******" at bounding box center [573, 669] width 197 height 52
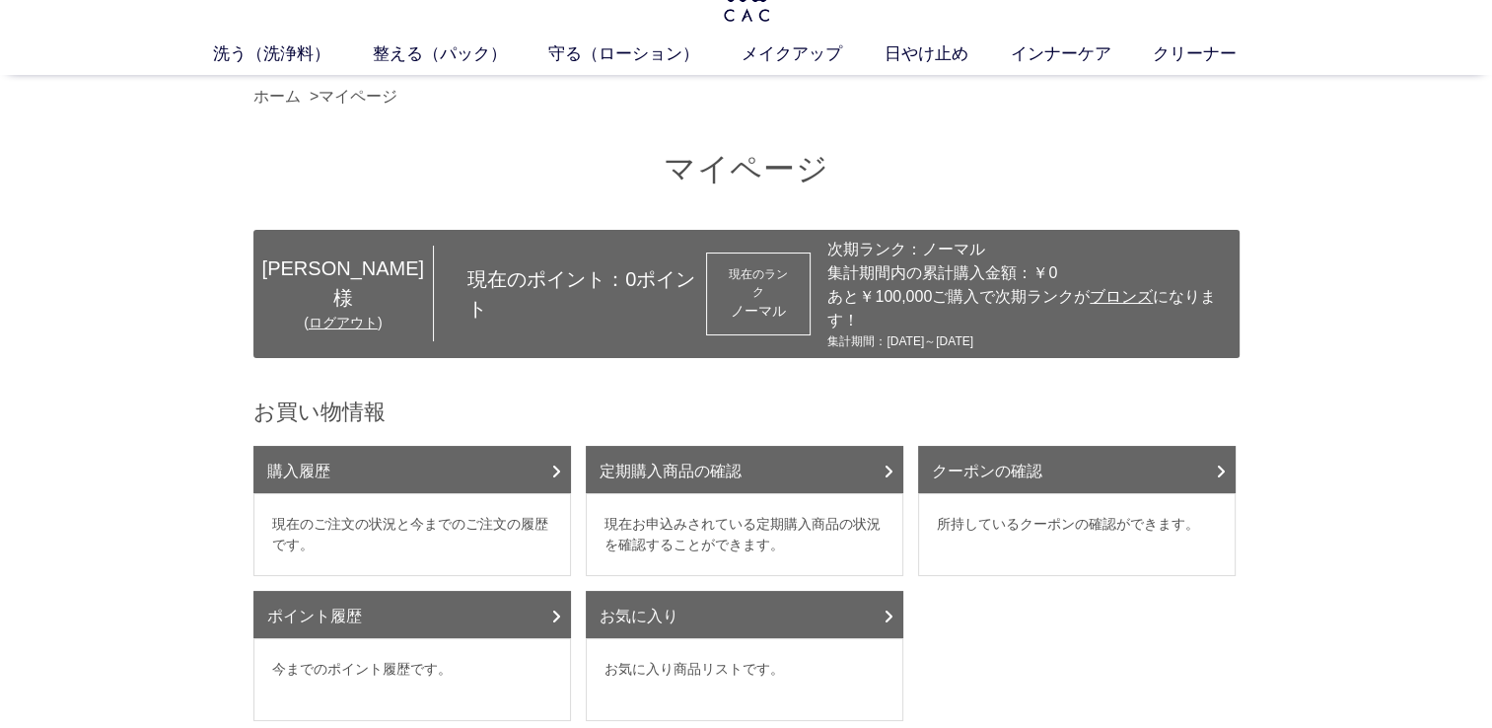
scroll to position [9, 0]
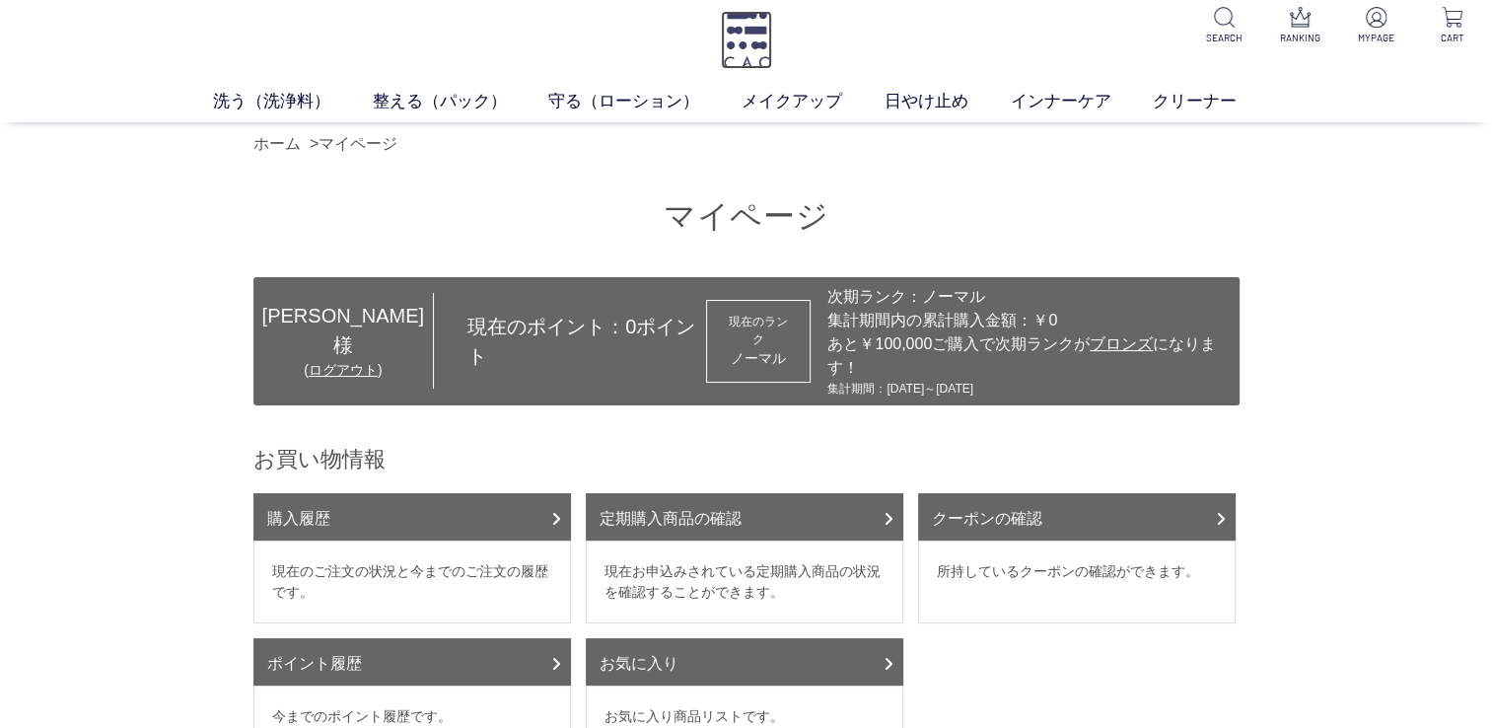
click at [753, 40] on img at bounding box center [746, 40] width 51 height 58
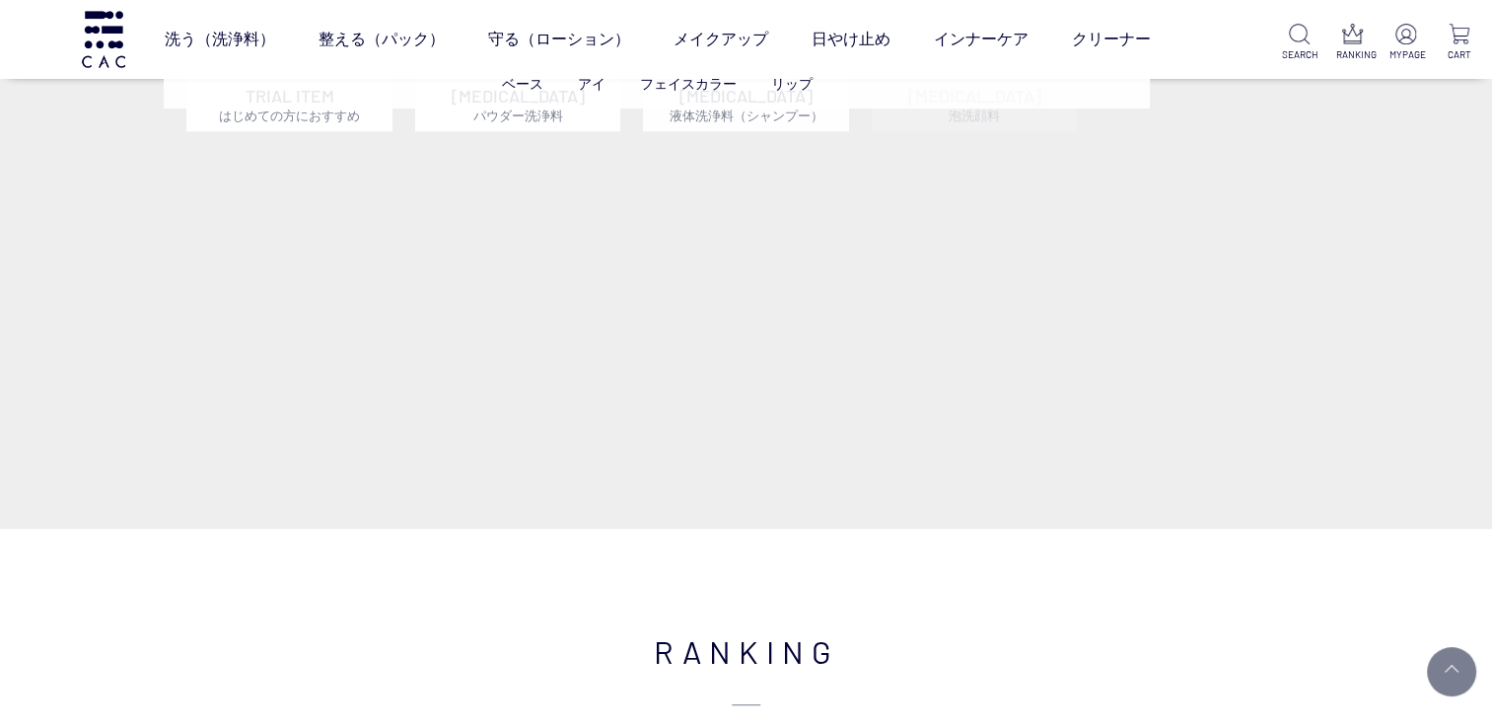
scroll to position [1358, 0]
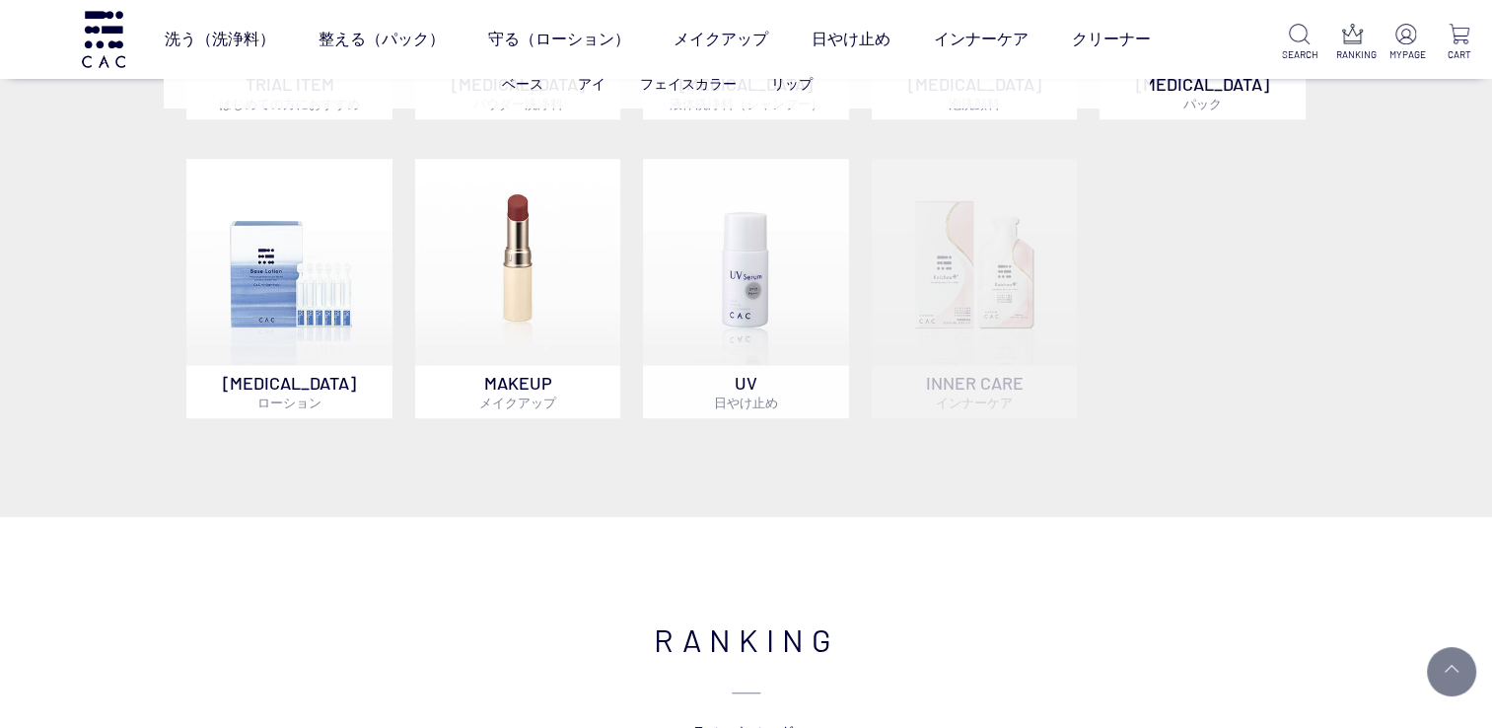
click at [299, 95] on ul "ベース アイ フェイスカラー リップ" at bounding box center [657, 84] width 986 height 48
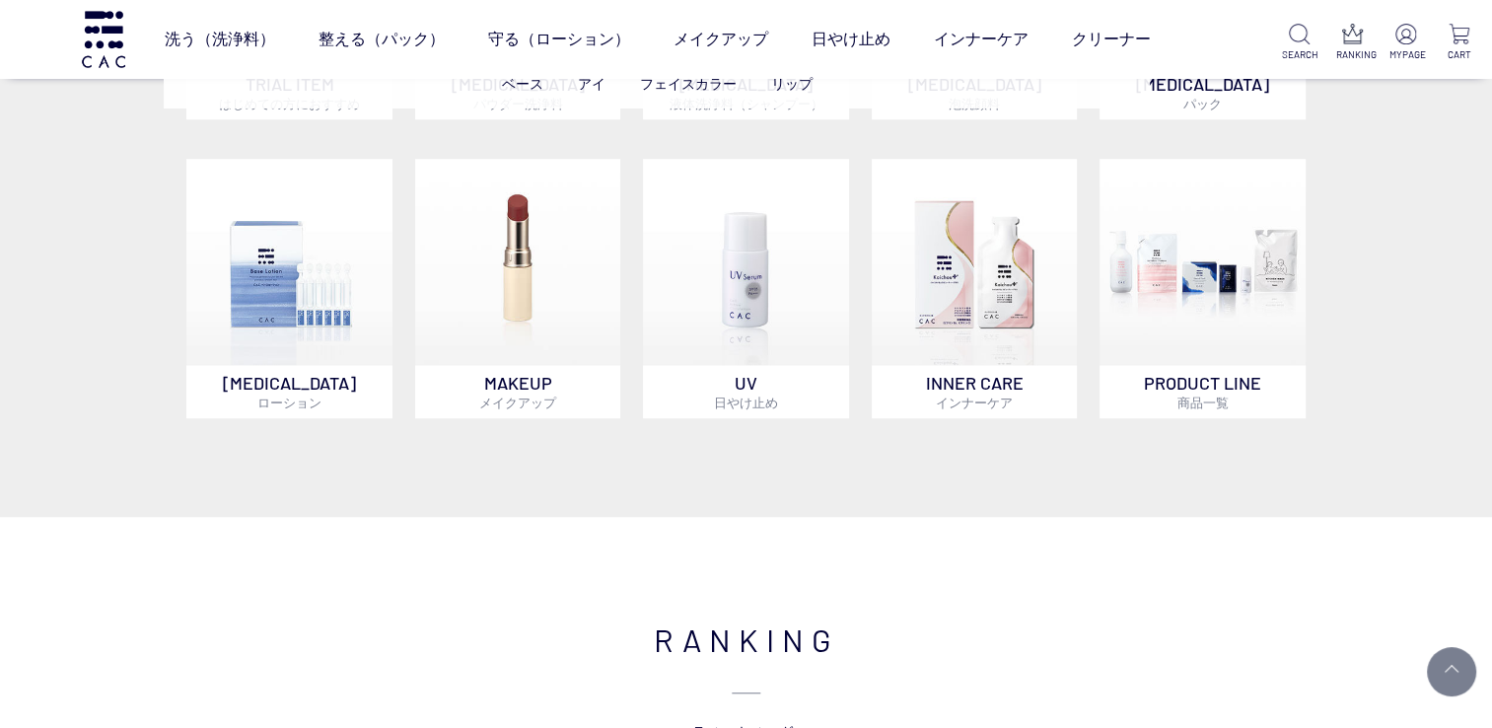
click at [323, 93] on ul "ベース アイ フェイスカラー リップ" at bounding box center [657, 84] width 986 height 48
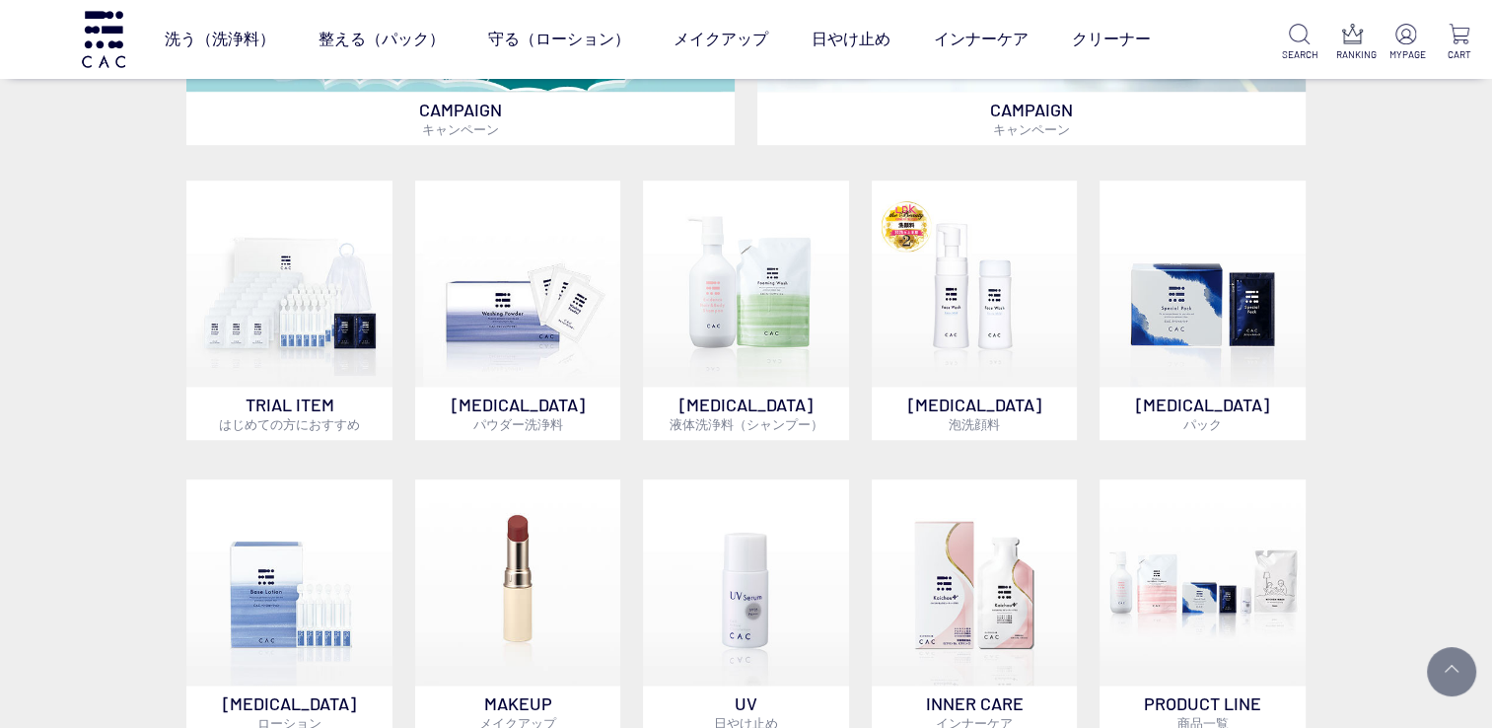
scroll to position [991, 0]
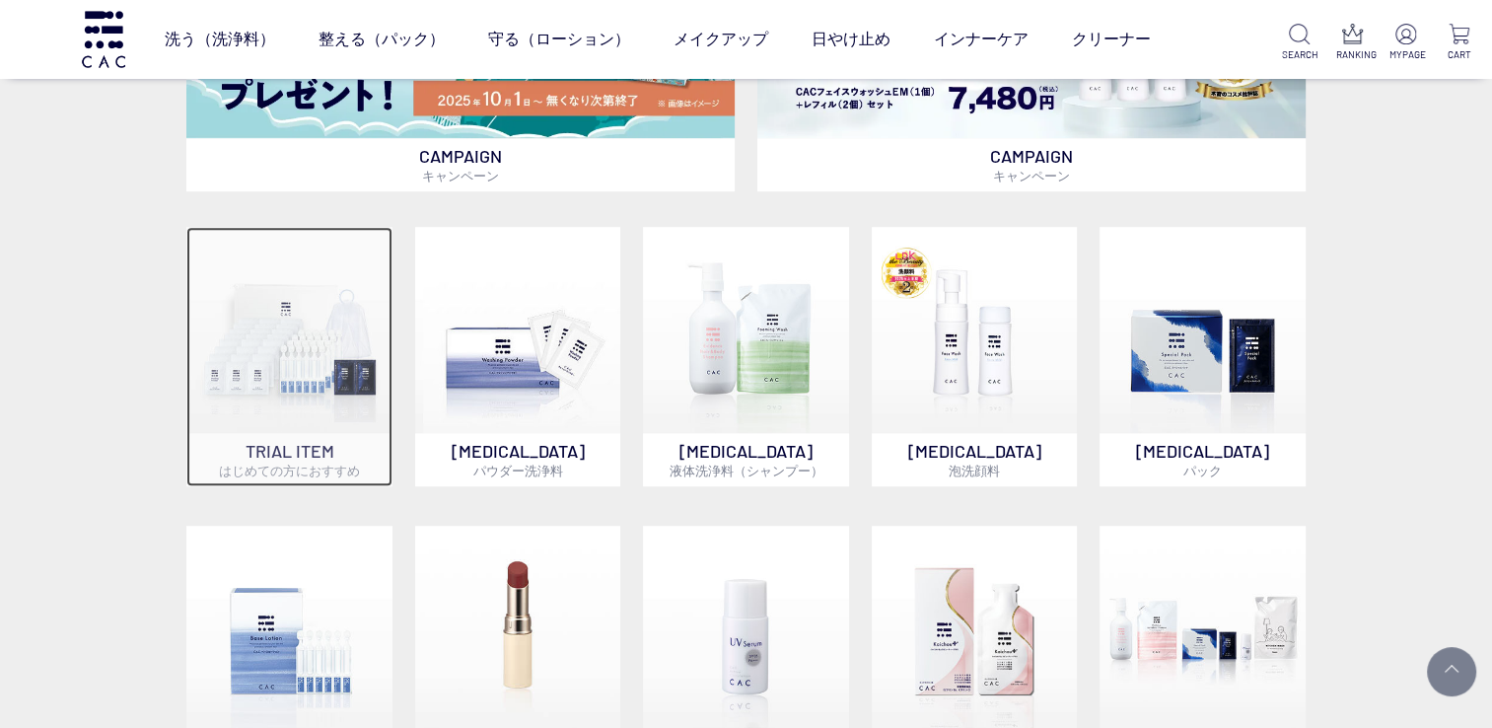
click at [300, 397] on img at bounding box center [289, 330] width 206 height 206
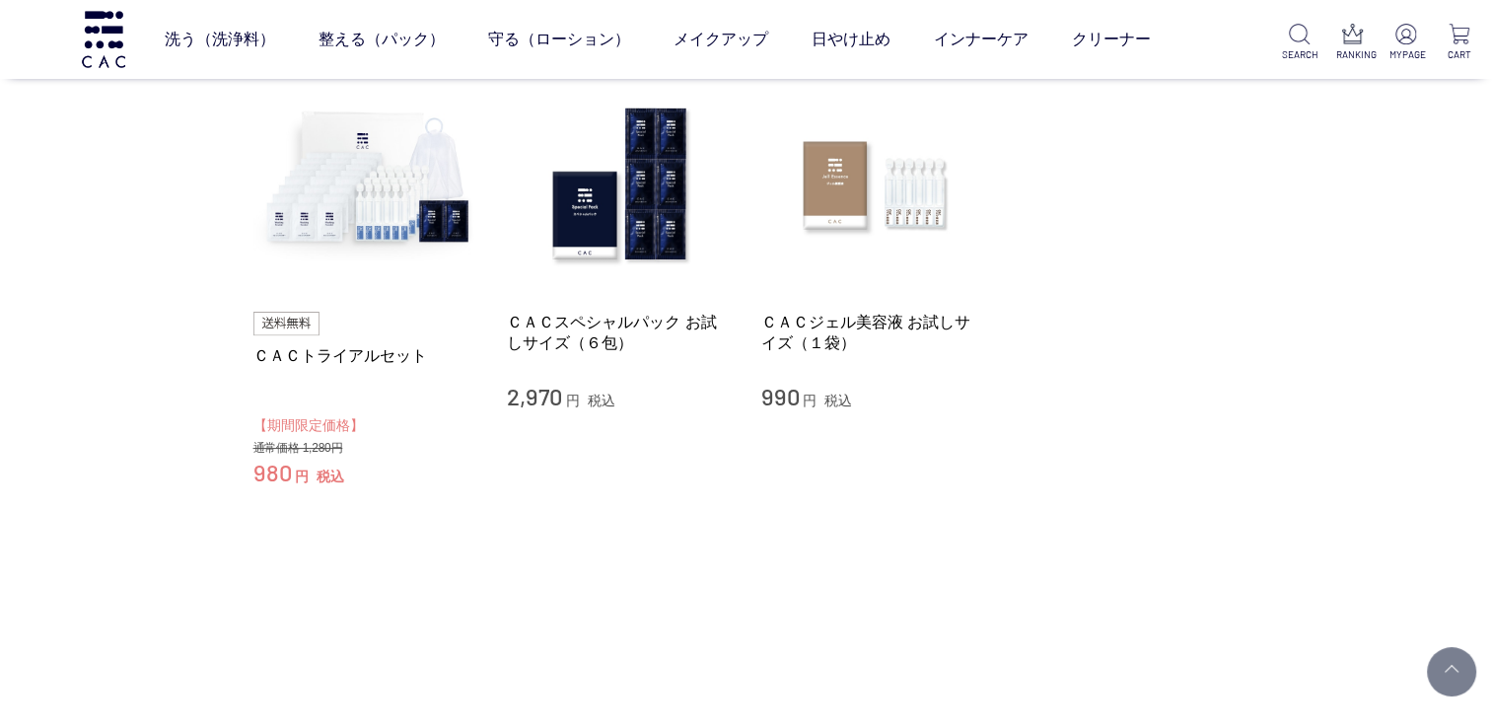
scroll to position [220, 0]
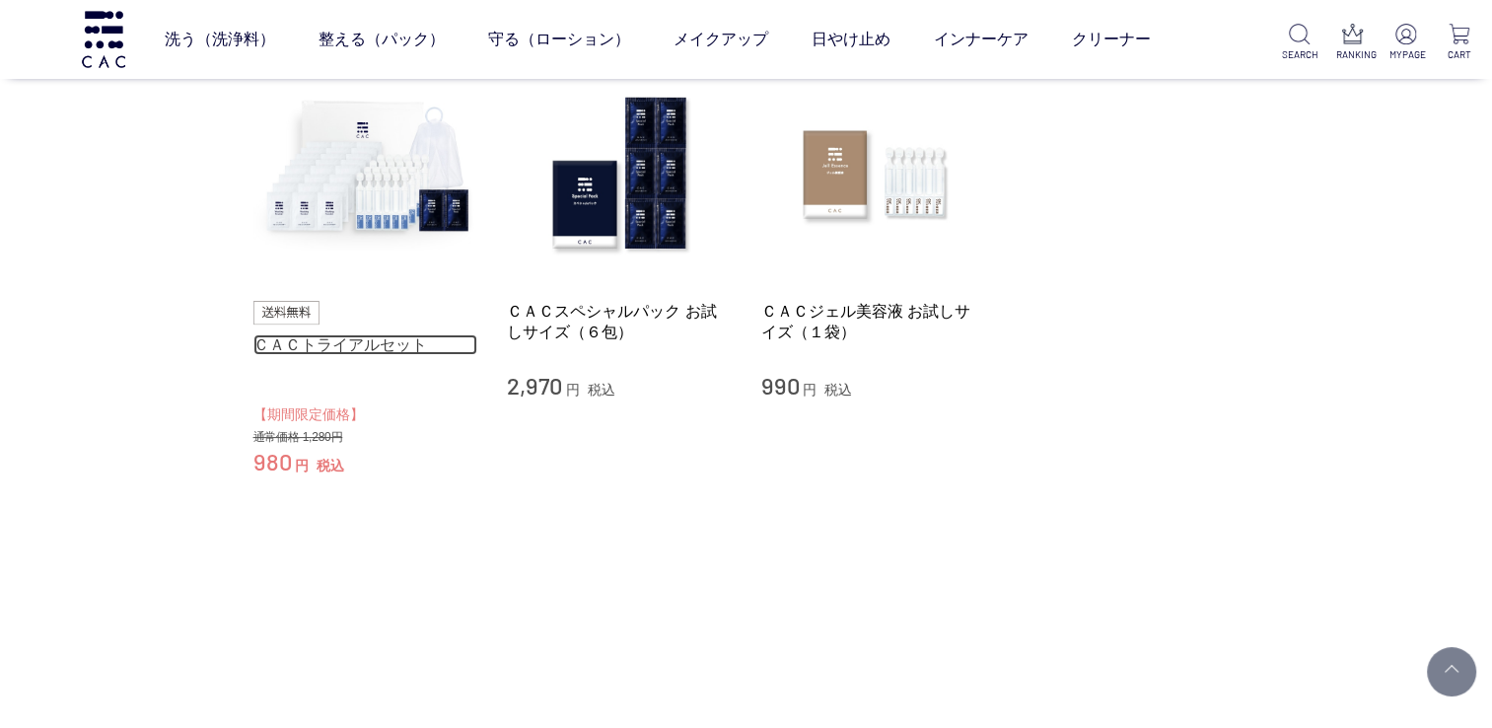
click at [343, 335] on link "ＣＡＣトライアルセット" at bounding box center [365, 344] width 225 height 21
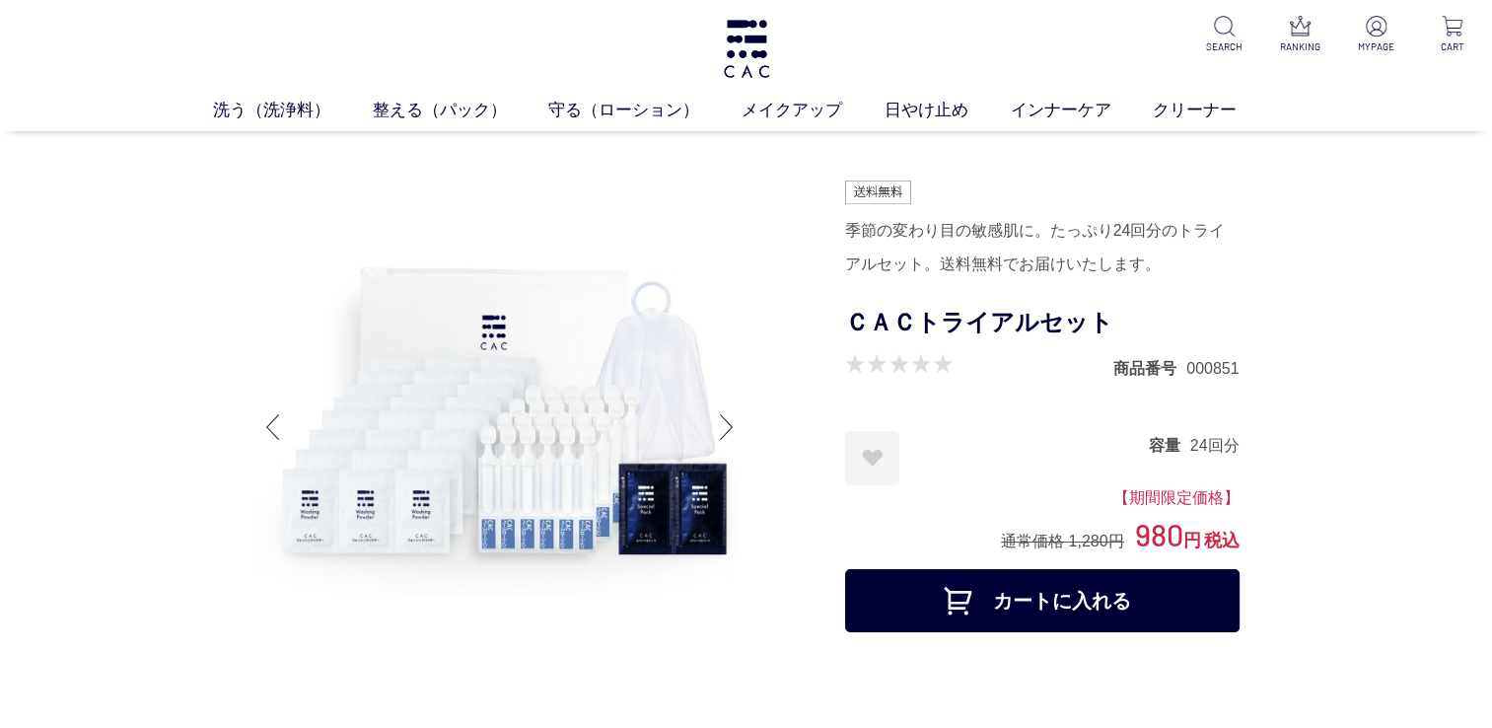
click at [1080, 614] on button "カートに入れる" at bounding box center [1042, 600] width 394 height 63
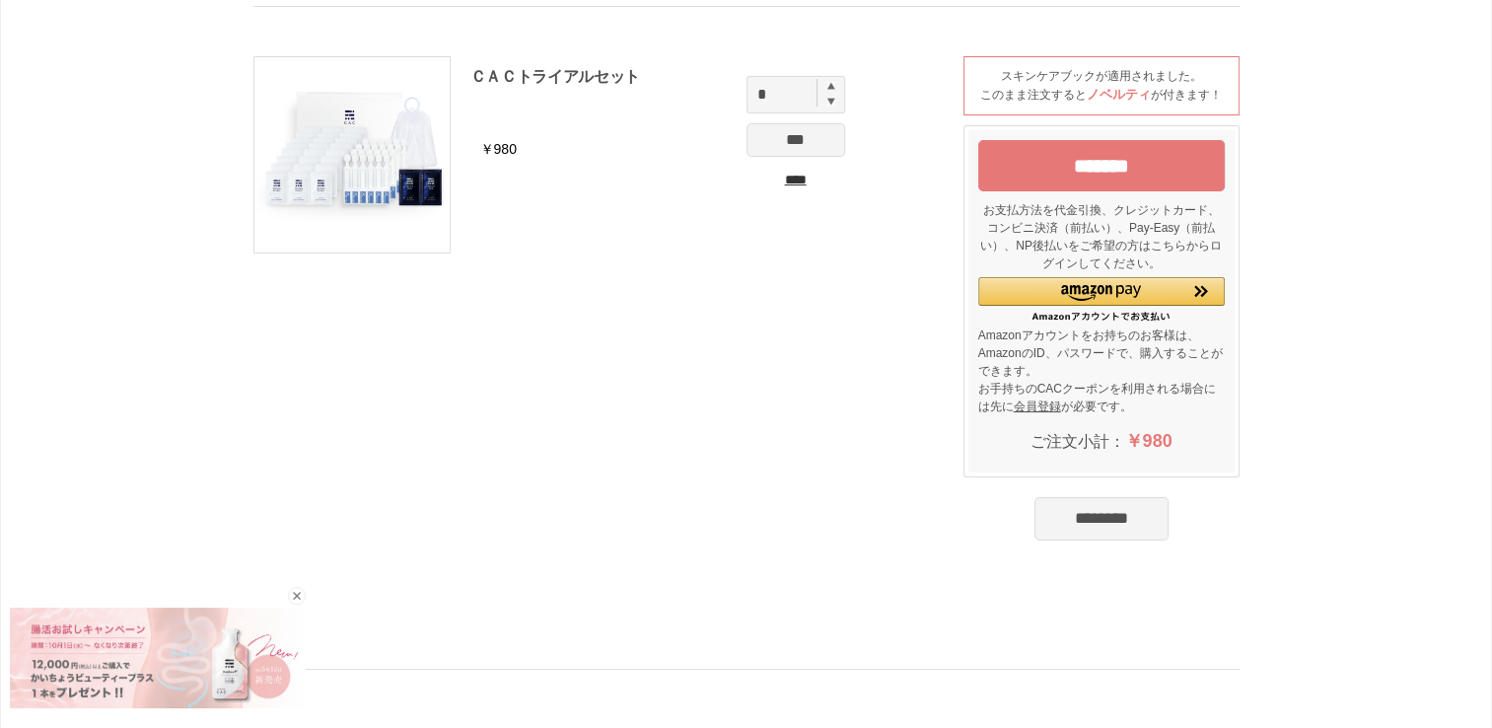
scroll to position [99, 0]
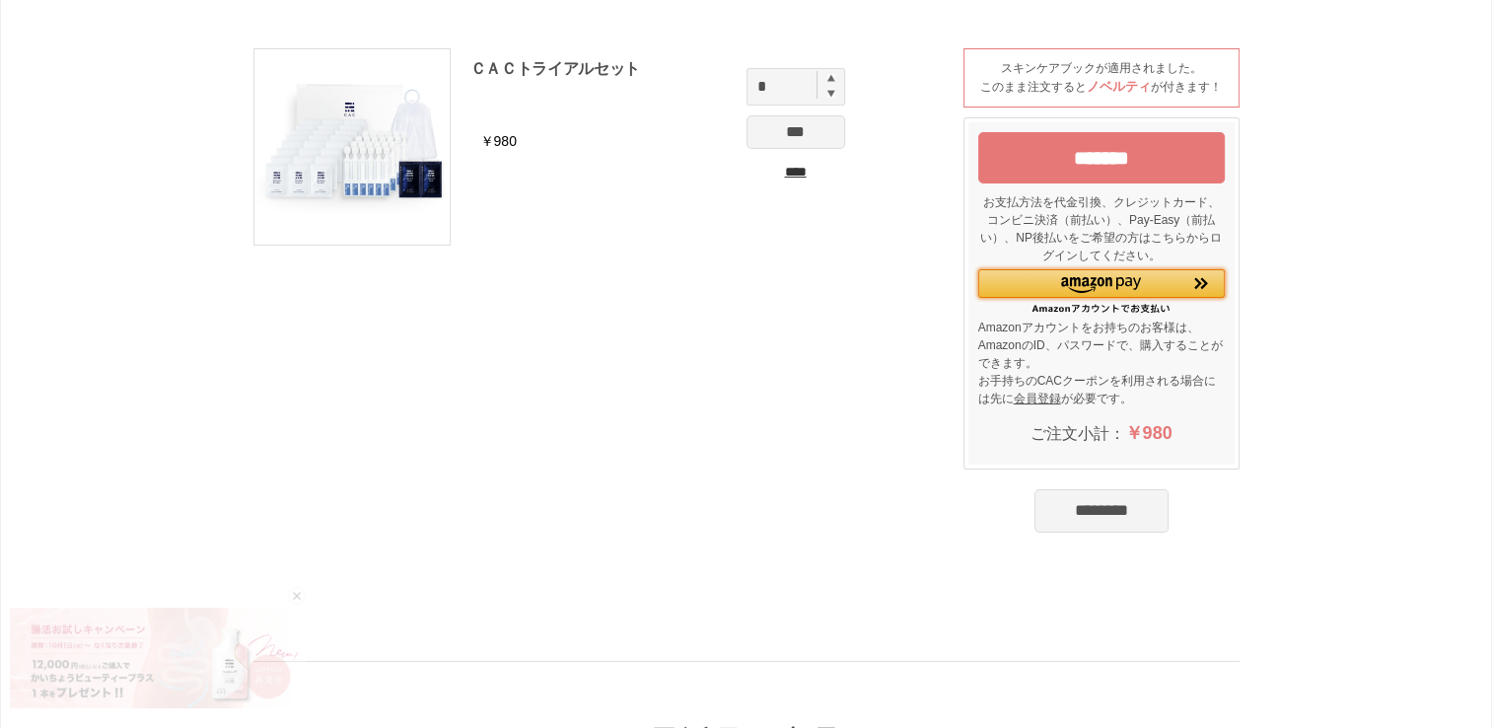
click at [1107, 279] on img "Amazon Pay - Amazonアカウントをお使いください" at bounding box center [1101, 285] width 80 height 16
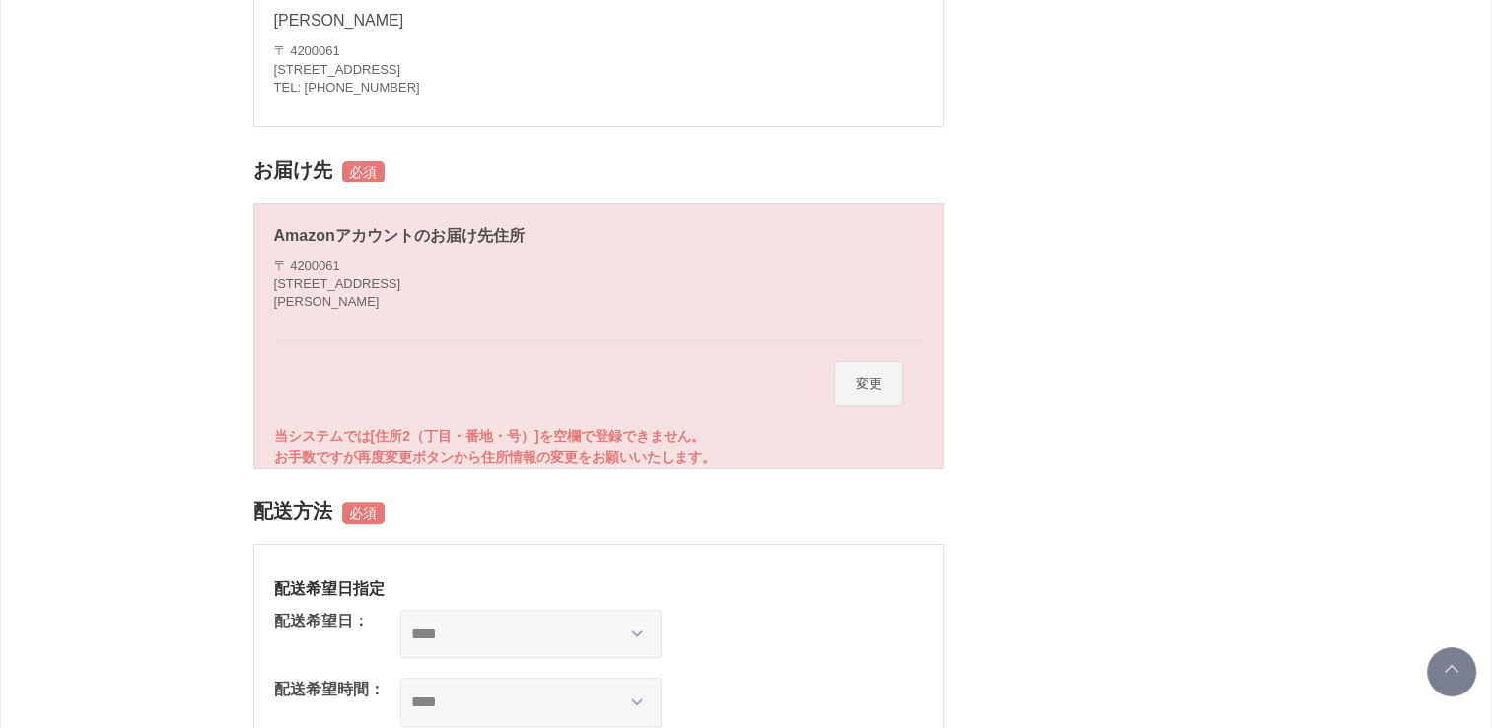
scroll to position [507, 0]
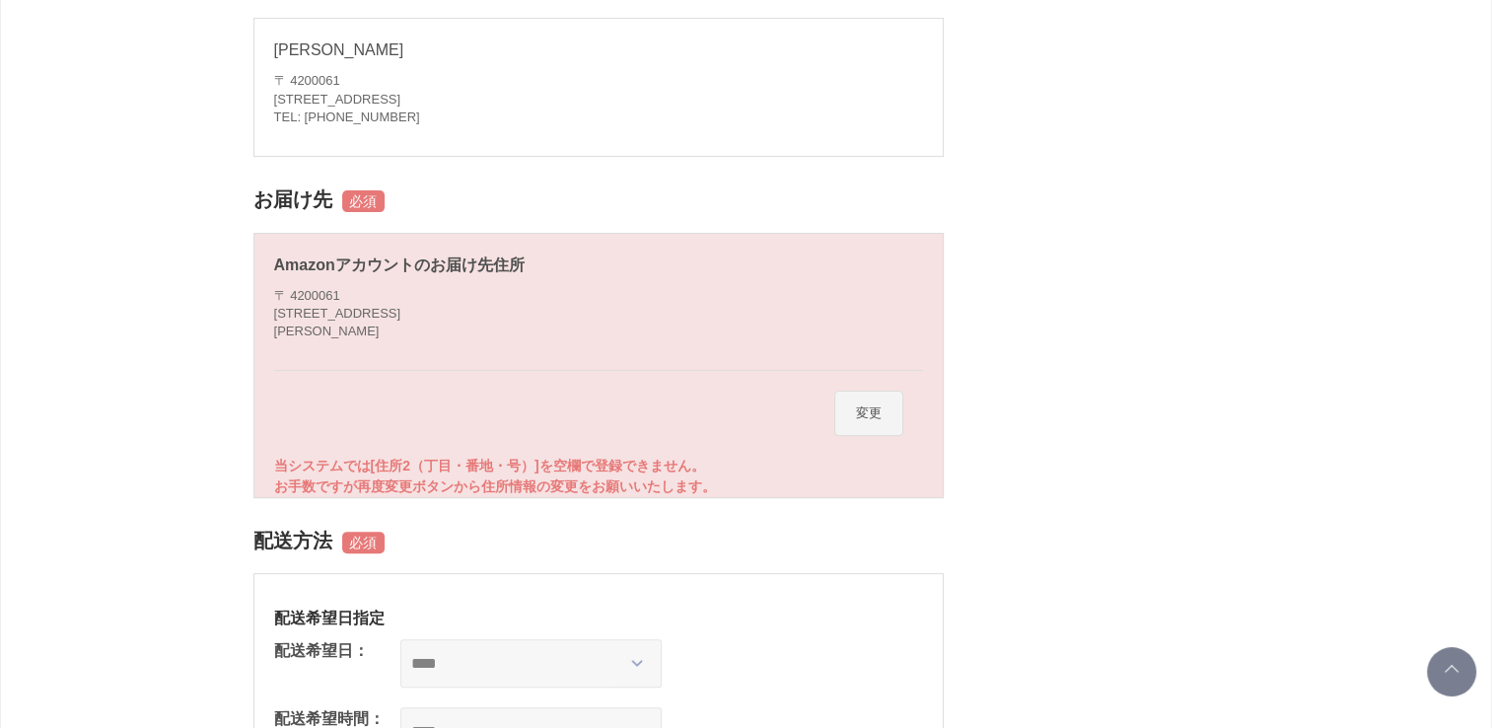
click at [865, 412] on button "変更" at bounding box center [868, 413] width 69 height 45
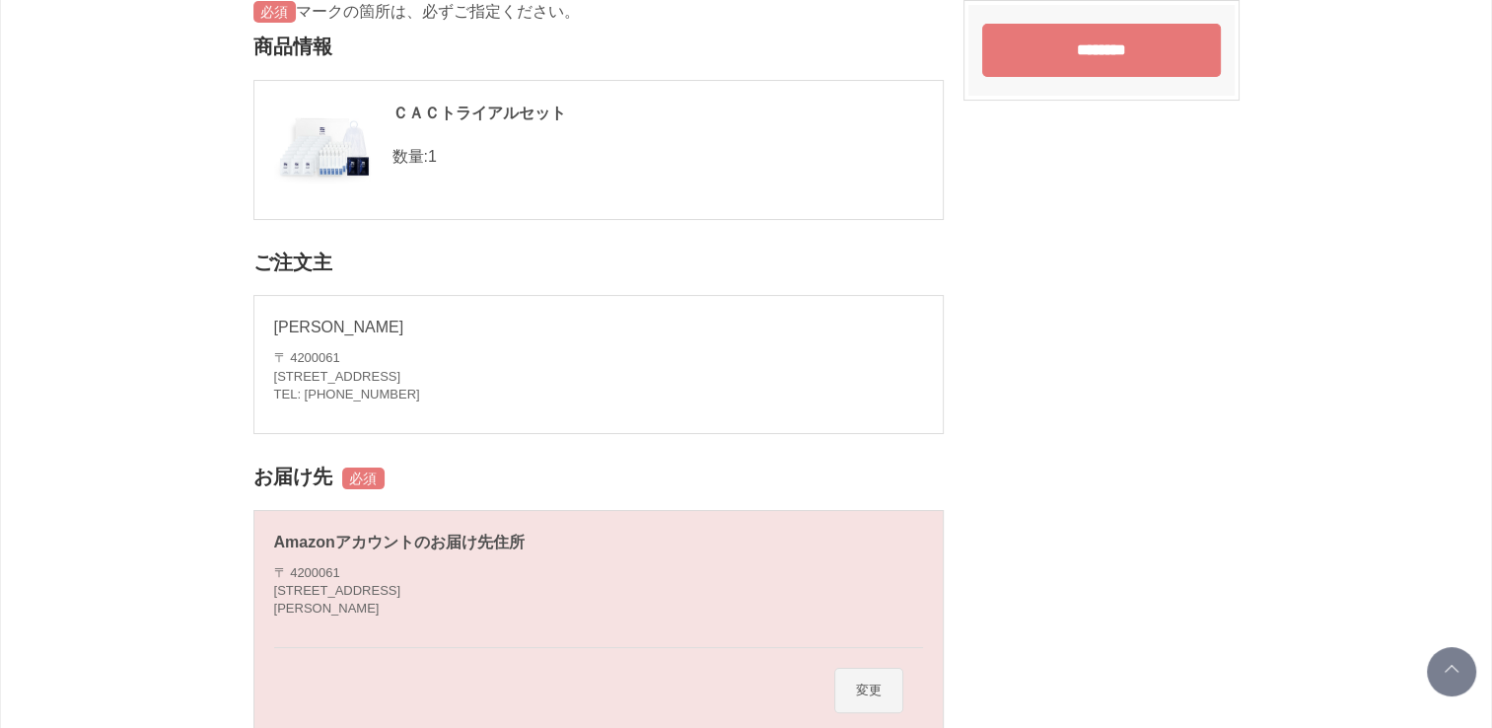
scroll to position [217, 0]
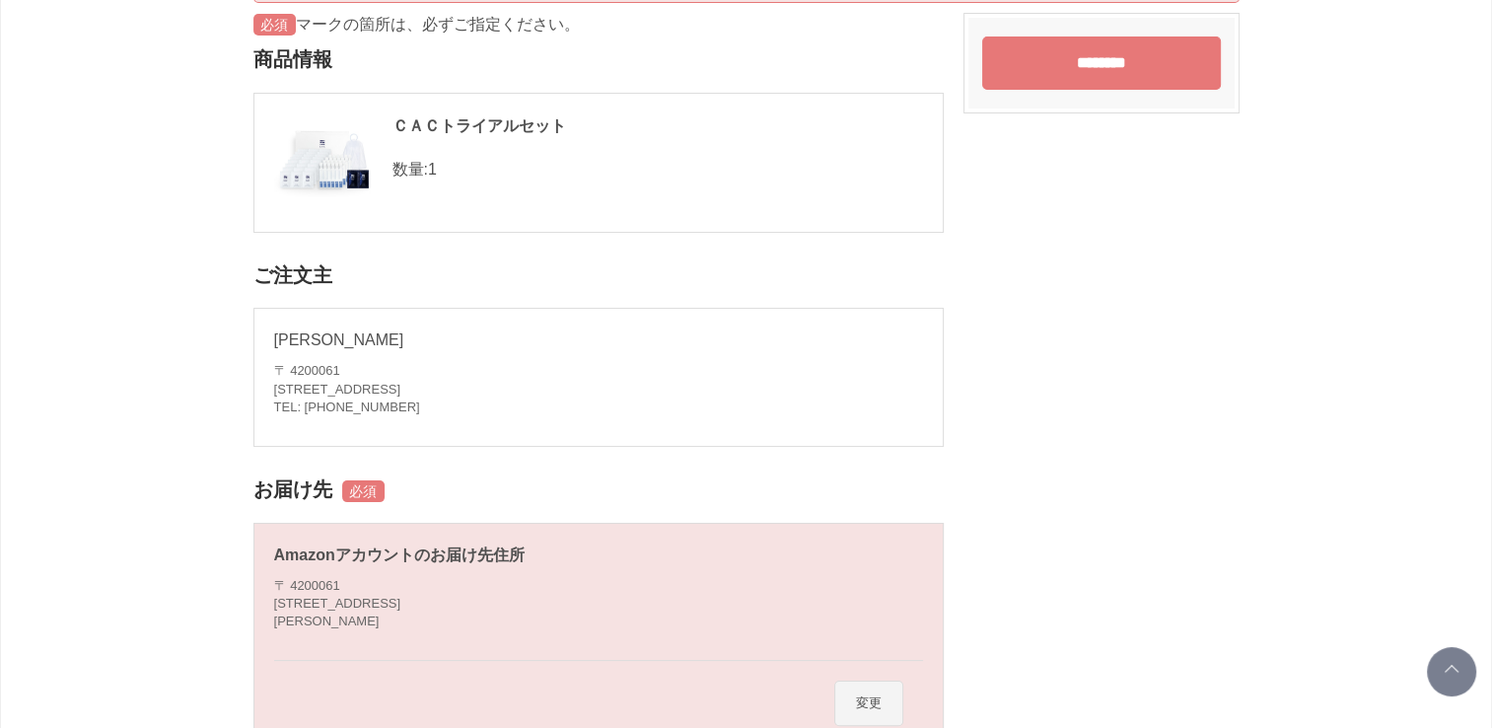
click at [365, 328] on p "[PERSON_NAME]" at bounding box center [598, 340] width 649 height 24
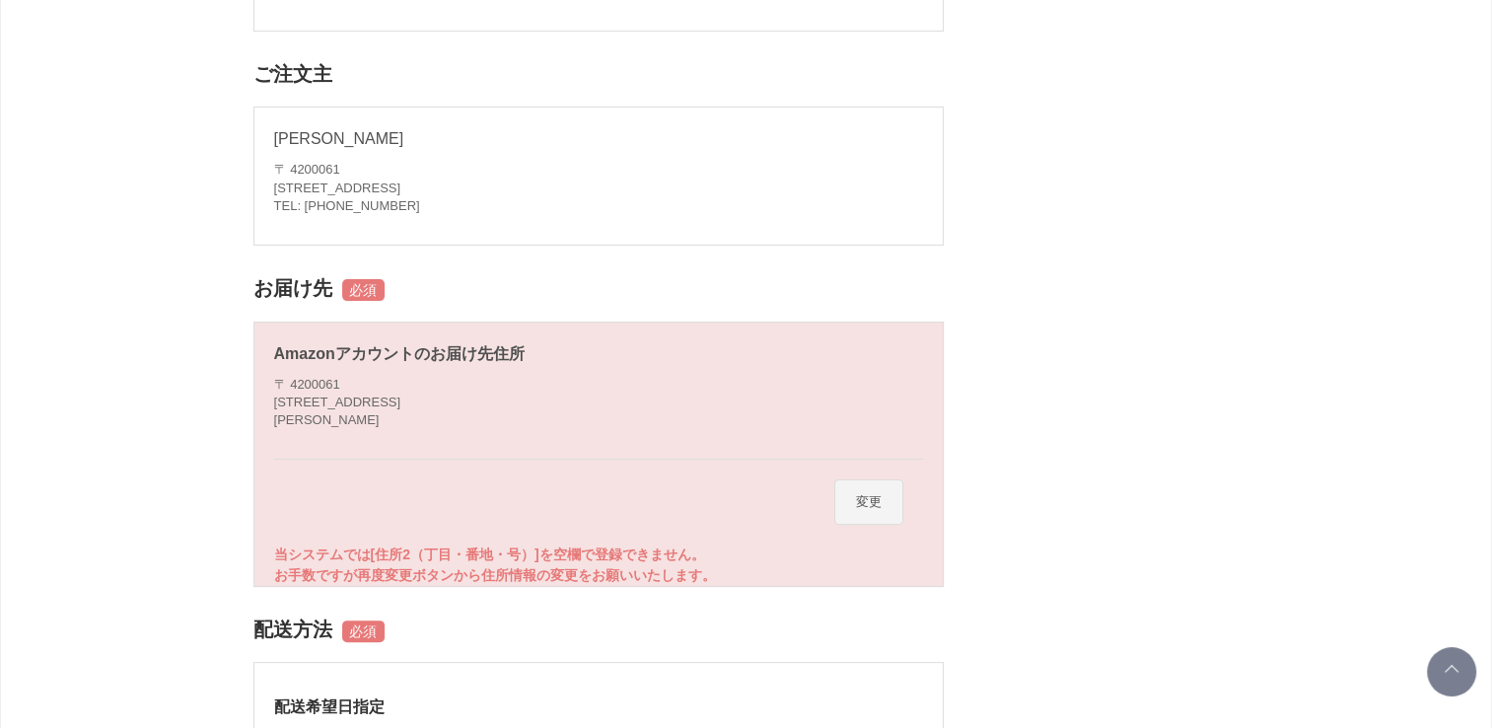
scroll to position [488, 0]
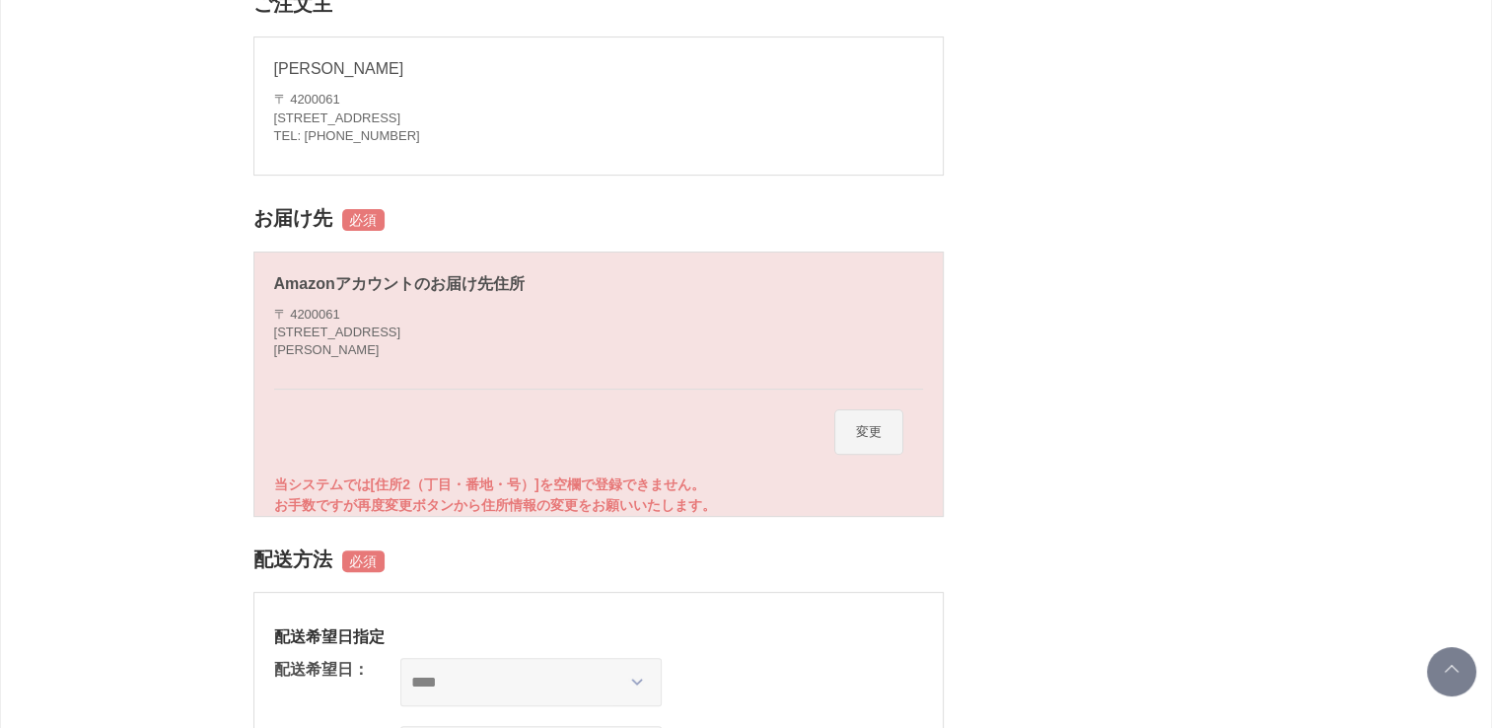
click at [401, 325] on address "〒 4200061 静岡県静岡市葵区新富町１－５ 新井 淑恵 様" at bounding box center [337, 333] width 127 height 54
drag, startPoint x: 435, startPoint y: 325, endPoint x: 468, endPoint y: 335, distance: 34.9
click at [468, 335] on div "Amazonアカウントのお届け先住所 〒 4200061 静岡県静岡市葵区新富町１－５ 新井 淑恵 様" at bounding box center [598, 321] width 649 height 138
drag, startPoint x: 468, startPoint y: 335, endPoint x: 454, endPoint y: 318, distance: 23.1
click at [454, 318] on div "Amazonアカウントのお届け先住所 〒 4200061 静岡県静岡市葵区新富町１－５ 新井 淑恵 様" at bounding box center [598, 321] width 649 height 138
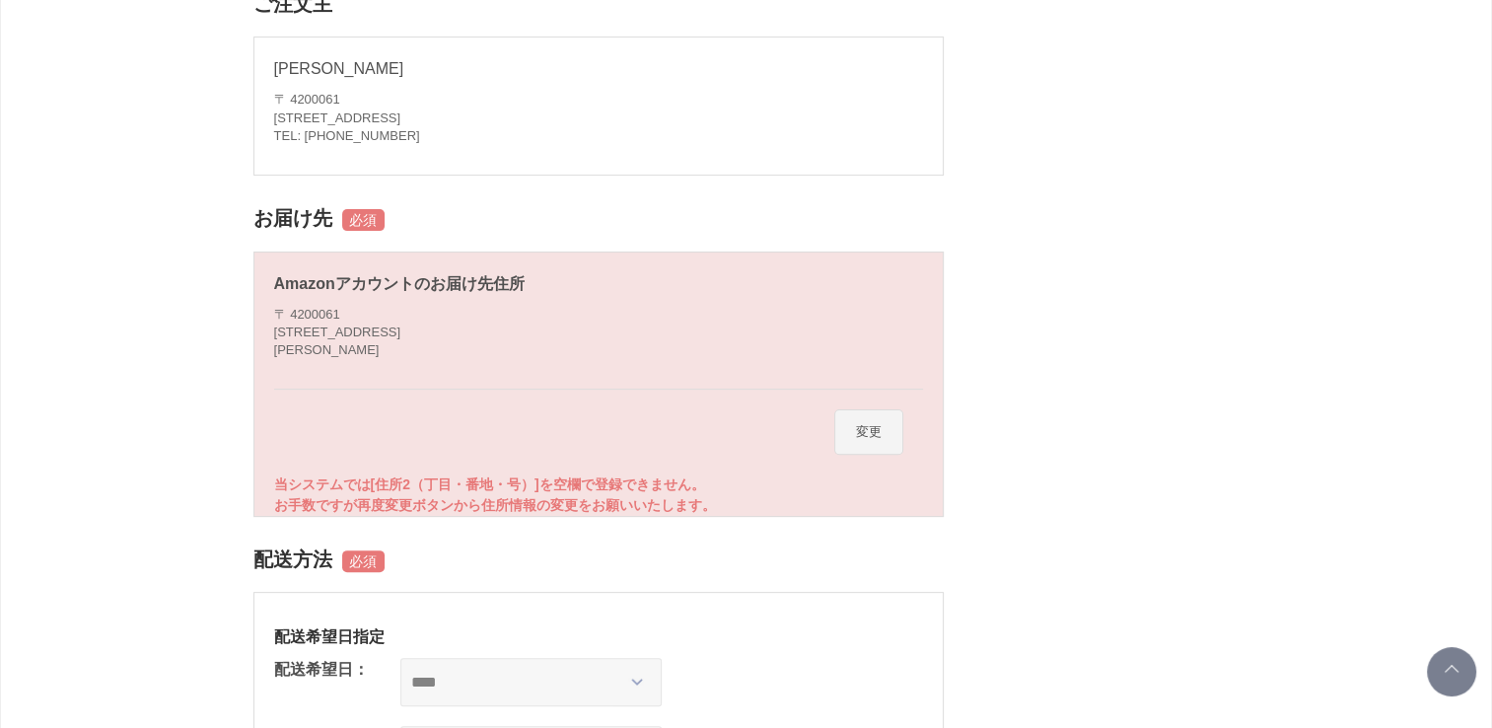
drag, startPoint x: 454, startPoint y: 318, endPoint x: 326, endPoint y: 302, distance: 128.2
click at [326, 302] on div "Amazonアカウントのお届け先住所 〒 4200061 静岡県静岡市葵区新富町１－５ 新井 淑恵 様" at bounding box center [598, 321] width 649 height 138
click at [356, 313] on address "〒 4200061 静岡県静岡市葵区新富町１－５ 新井 淑恵 様" at bounding box center [337, 333] width 127 height 54
click at [466, 321] on div "Amazonアカウントのお届け先住所 〒 4200061 静岡県静岡市葵区新富町１－５ 新井 淑恵 様" at bounding box center [598, 321] width 649 height 138
click at [523, 290] on div "Amazonアカウントのお届け先住所" at bounding box center [598, 284] width 649 height 24
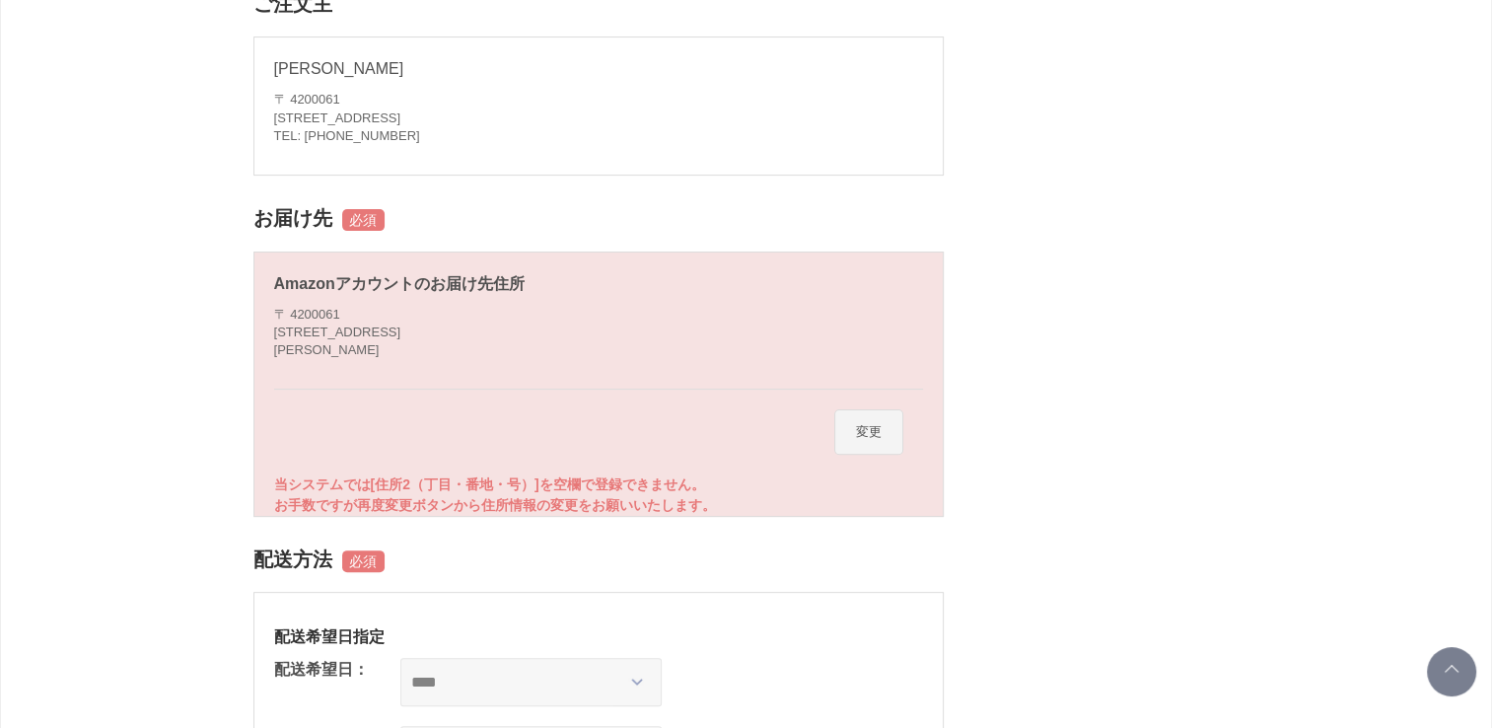
click at [470, 332] on div "Amazonアカウントのお届け先住所 〒 4200061 静岡県静岡市葵区新富町１－５ 新井 淑恵 様" at bounding box center [598, 321] width 649 height 138
click at [368, 352] on address "〒 4200061 静岡県静岡市葵区新富町１－５ 新井 淑恵 様" at bounding box center [337, 333] width 127 height 54
